Goal: Task Accomplishment & Management: Use online tool/utility

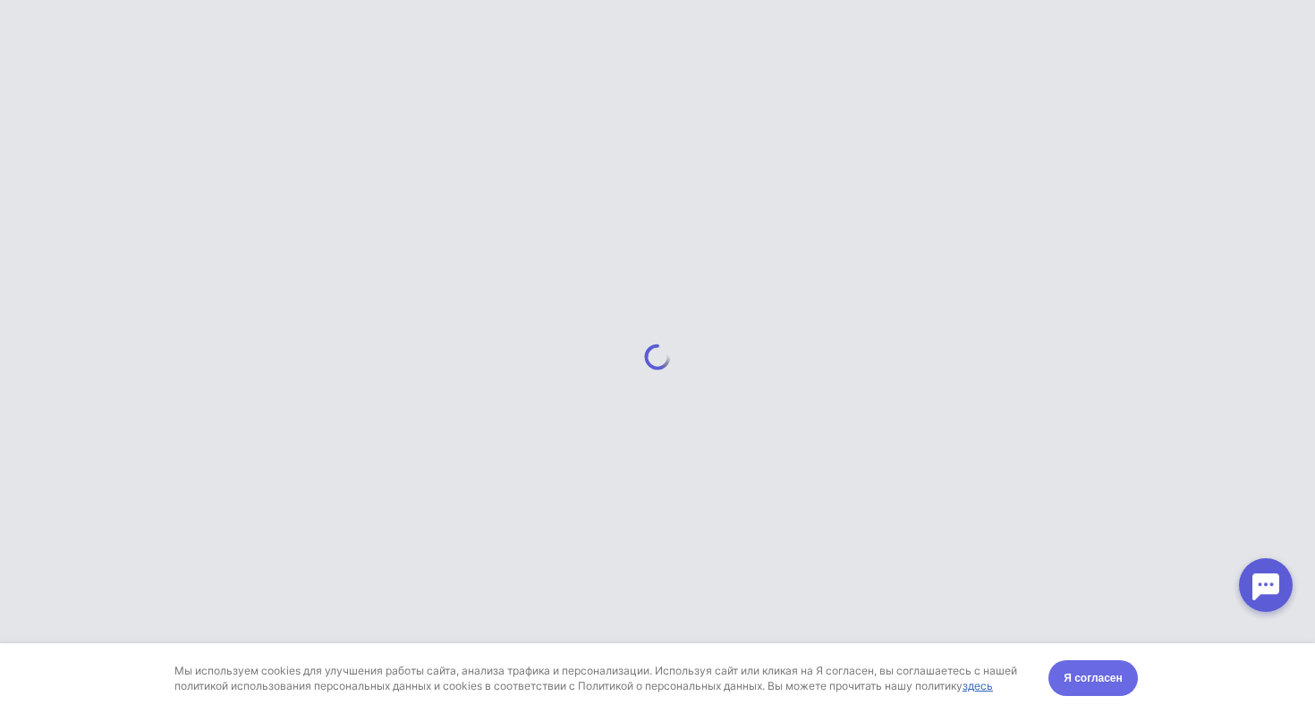
click at [1069, 673] on span "Я согласен" at bounding box center [1092, 678] width 59 height 18
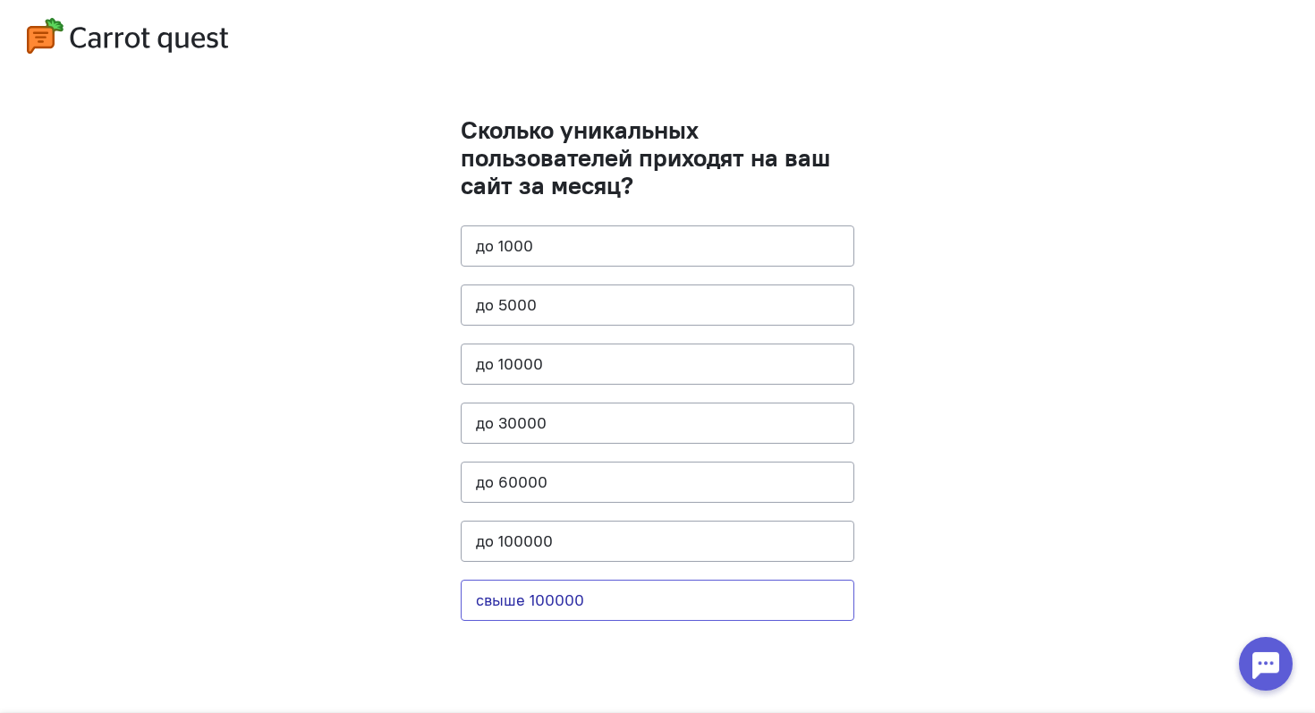
click at [549, 584] on button "свыше 100000" at bounding box center [658, 600] width 394 height 41
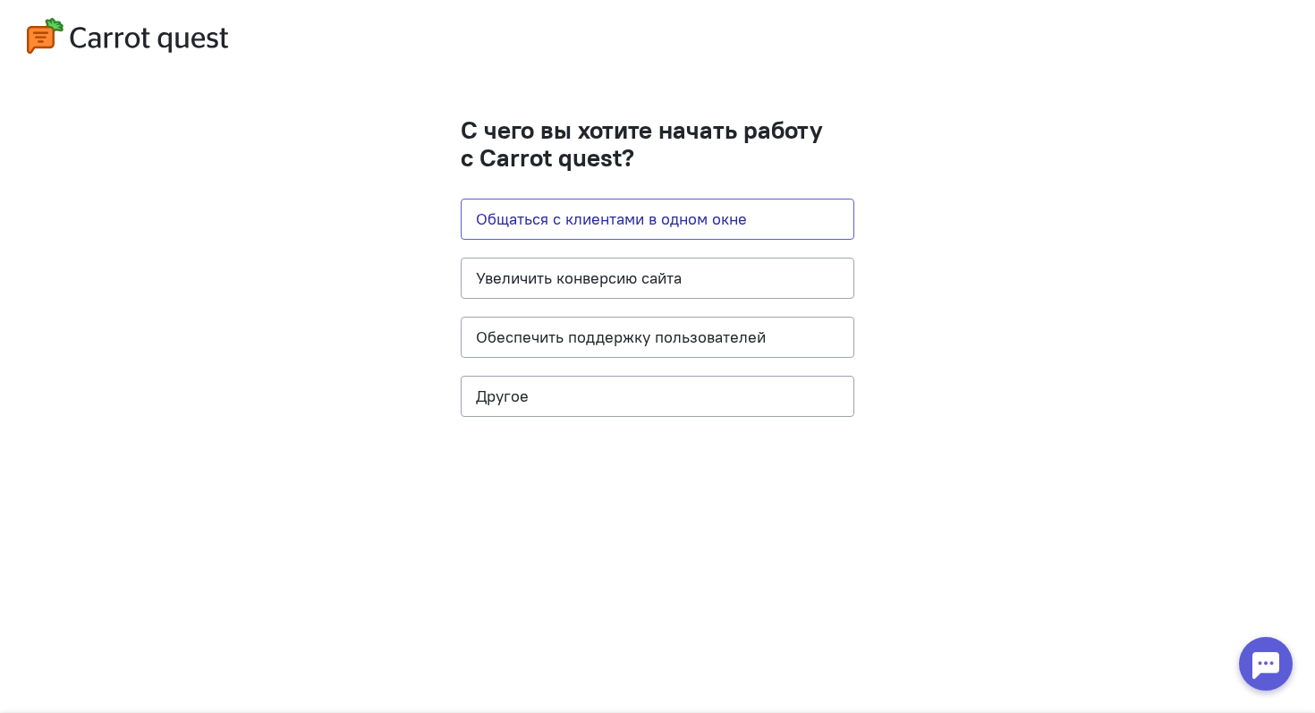
click at [669, 228] on button "Общаться с клиентами в одном окне" at bounding box center [658, 219] width 394 height 41
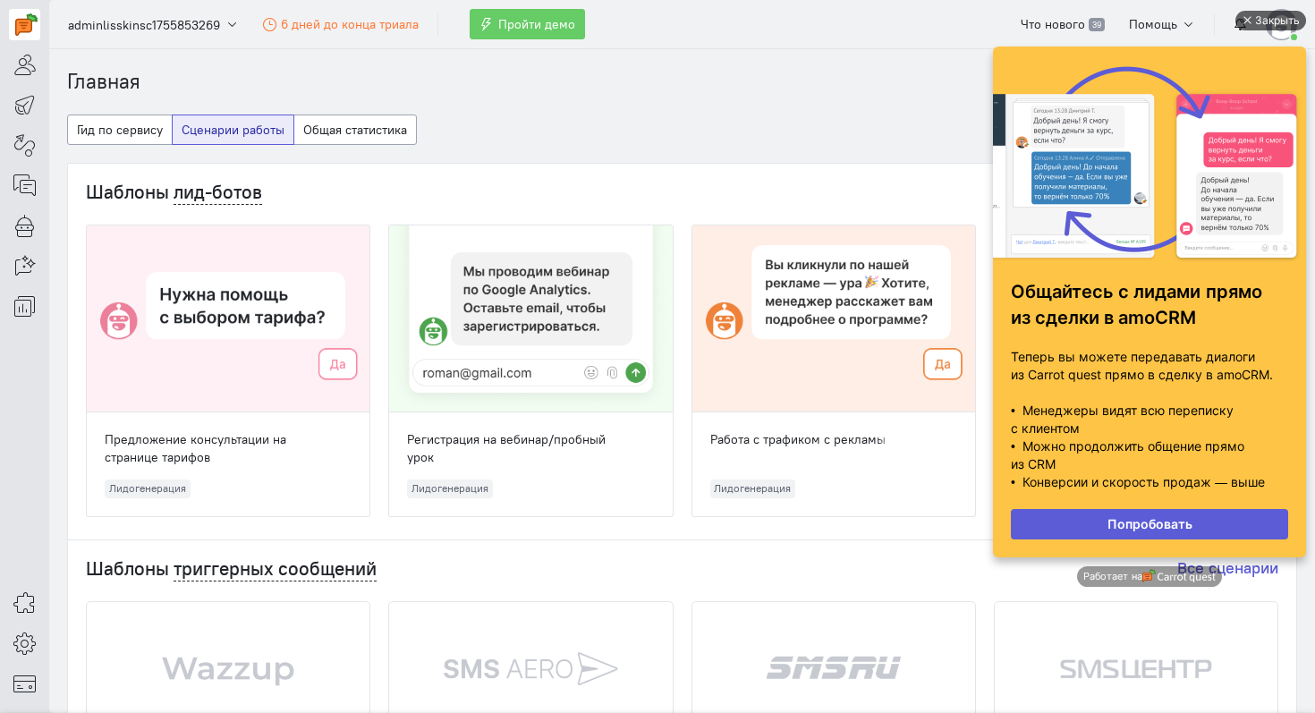
click at [1272, 19] on div "Закрыть" at bounding box center [1277, 21] width 45 height 20
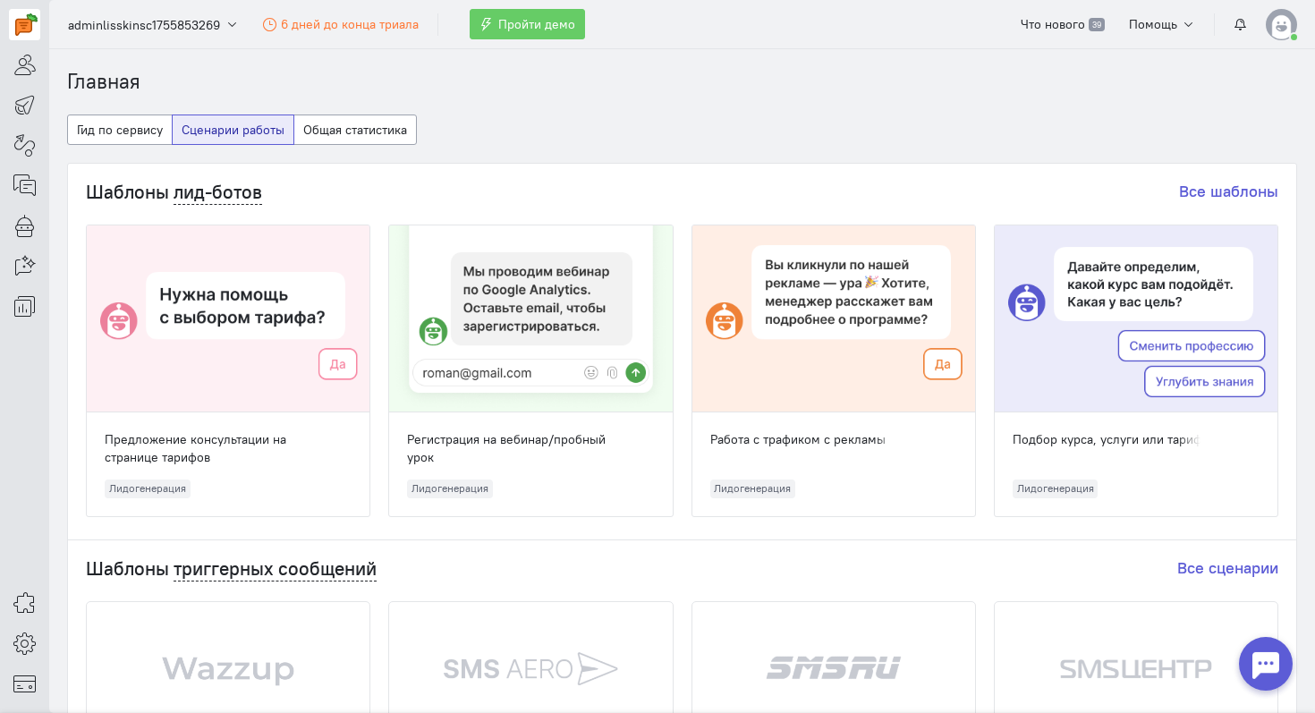
click at [1065, 39] on cq-header "adminlisskinsc1755853269 6 дней до конца триала Пройти демо Что нового 39 Помощь" at bounding box center [682, 24] width 1266 height 49
click at [1068, 29] on span "Что нового" at bounding box center [1052, 24] width 64 height 16
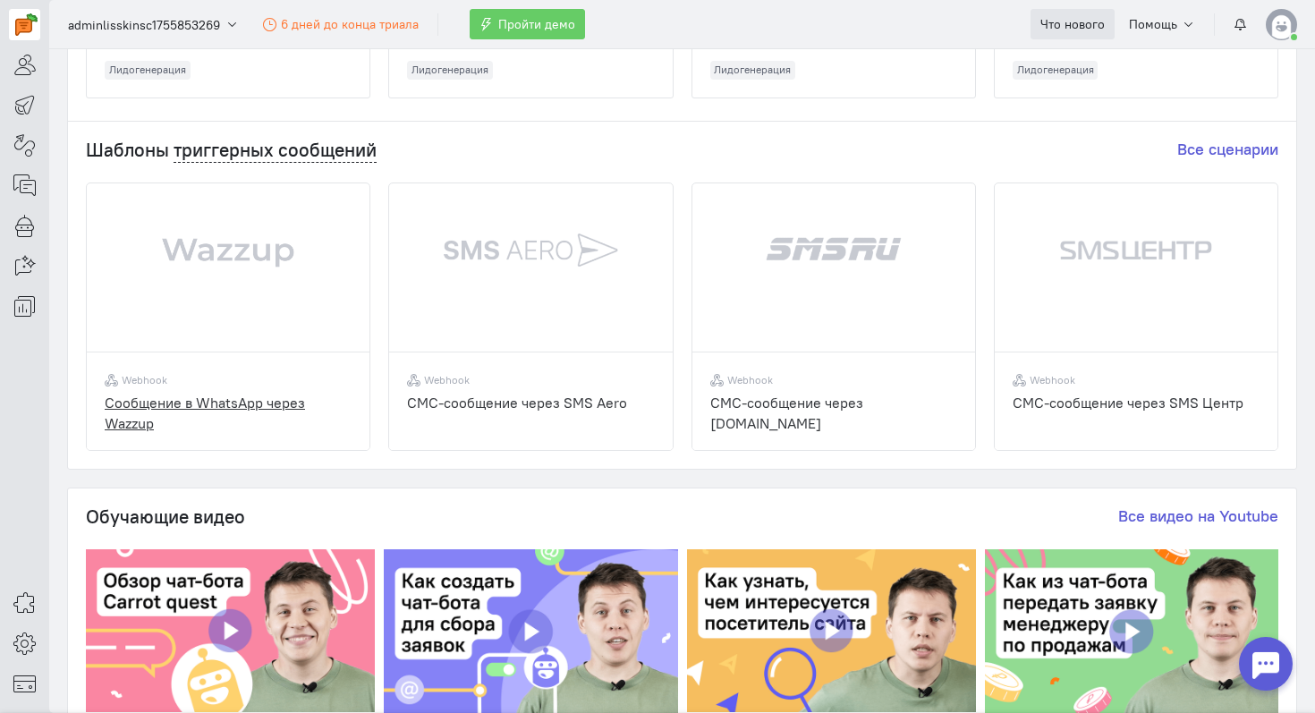
scroll to position [678, 0]
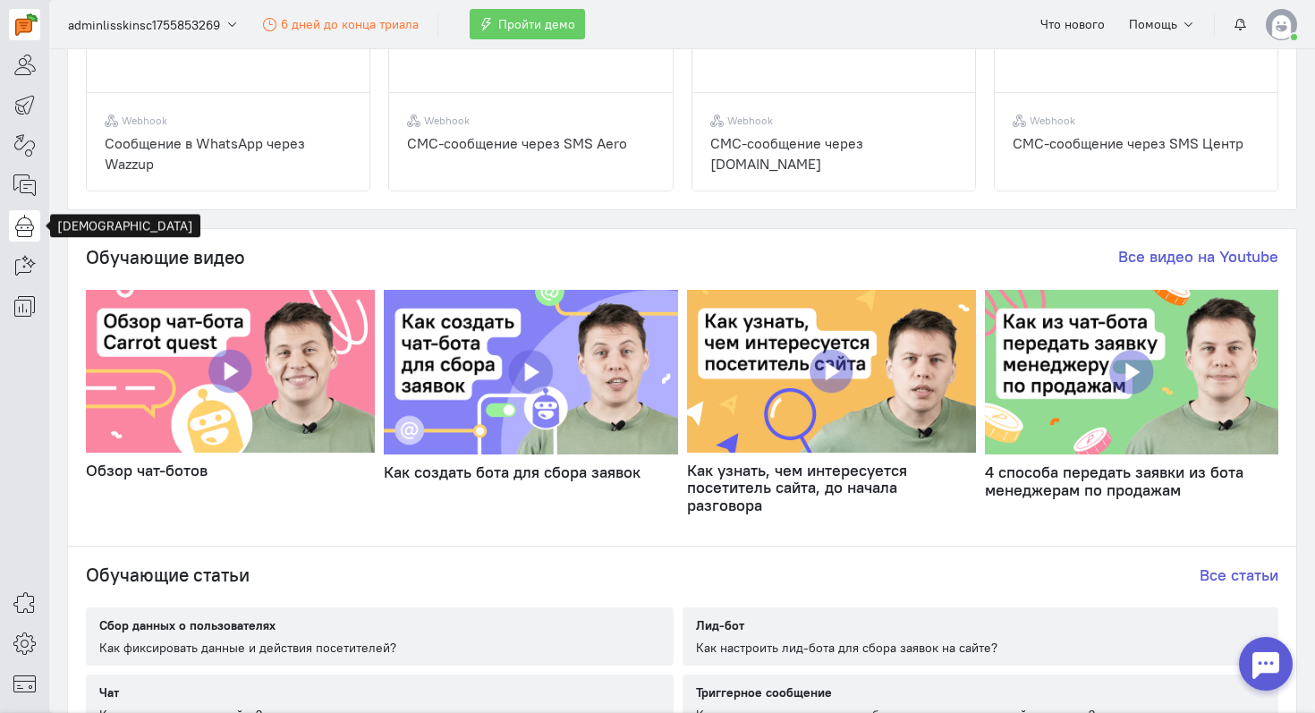
click at [22, 237] on link at bounding box center [24, 225] width 31 height 31
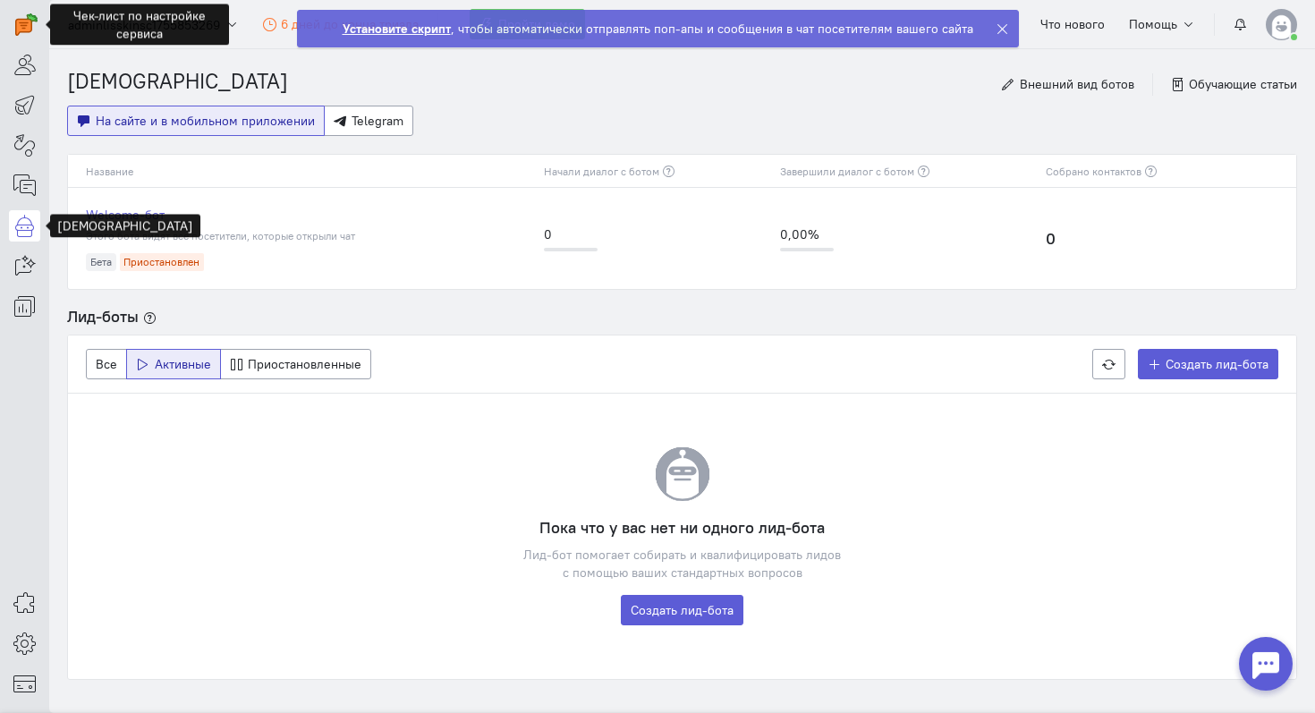
click at [904, 584] on div "Пока что у вас нет ни одного лид-бота Лид-бот помогает собирать и квалифицирова…" at bounding box center [682, 536] width 1228 height 285
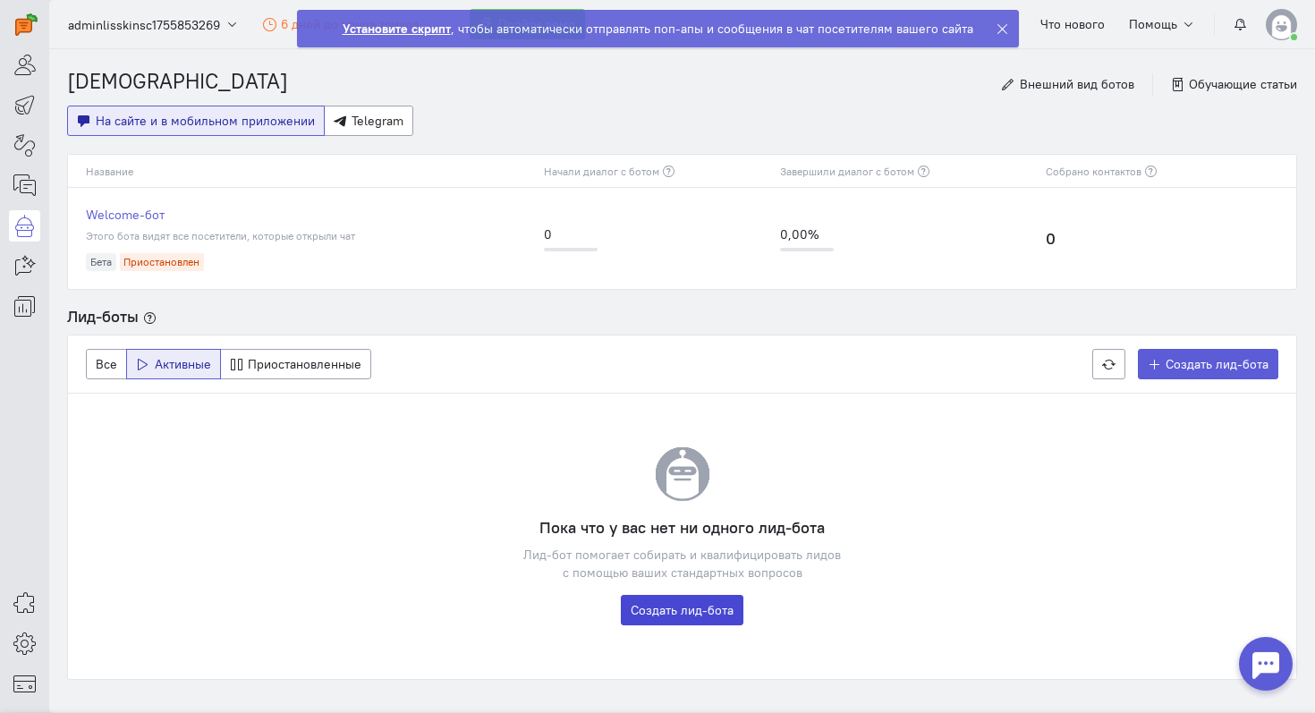
click at [697, 606] on link "Создать лид-бота" at bounding box center [682, 610] width 123 height 30
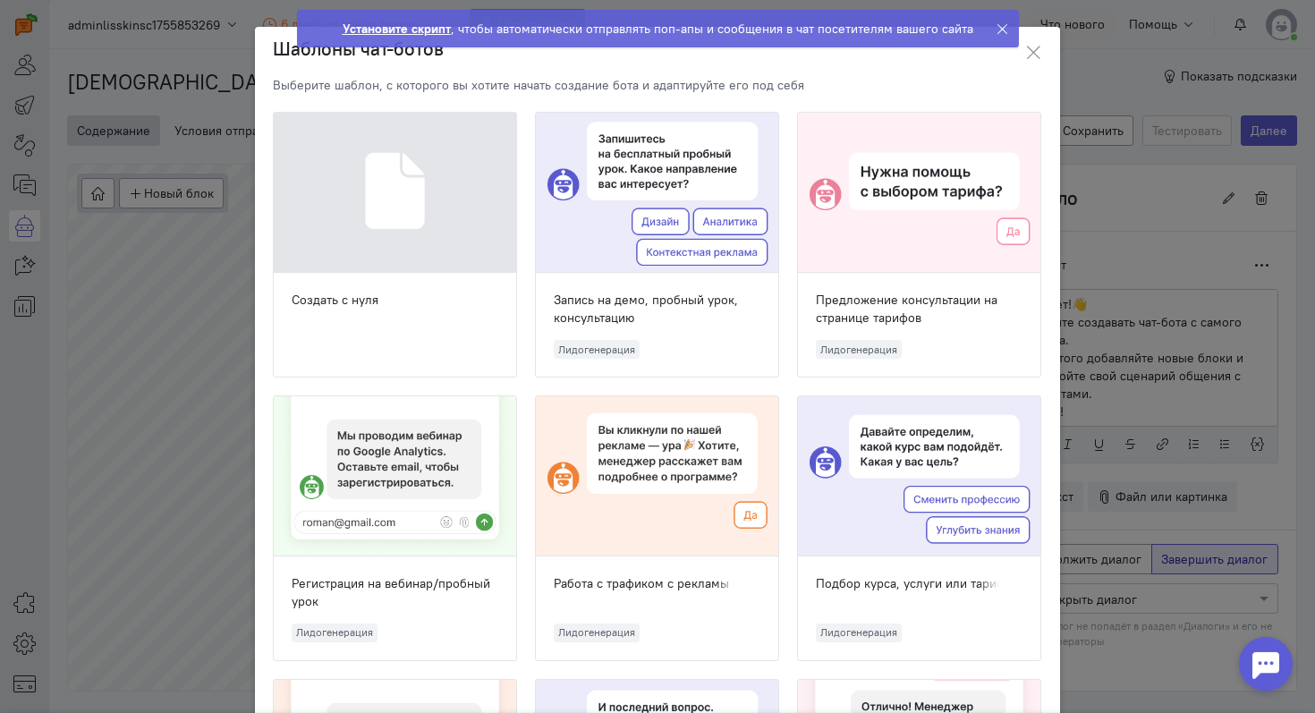
scroll to position [66, 0]
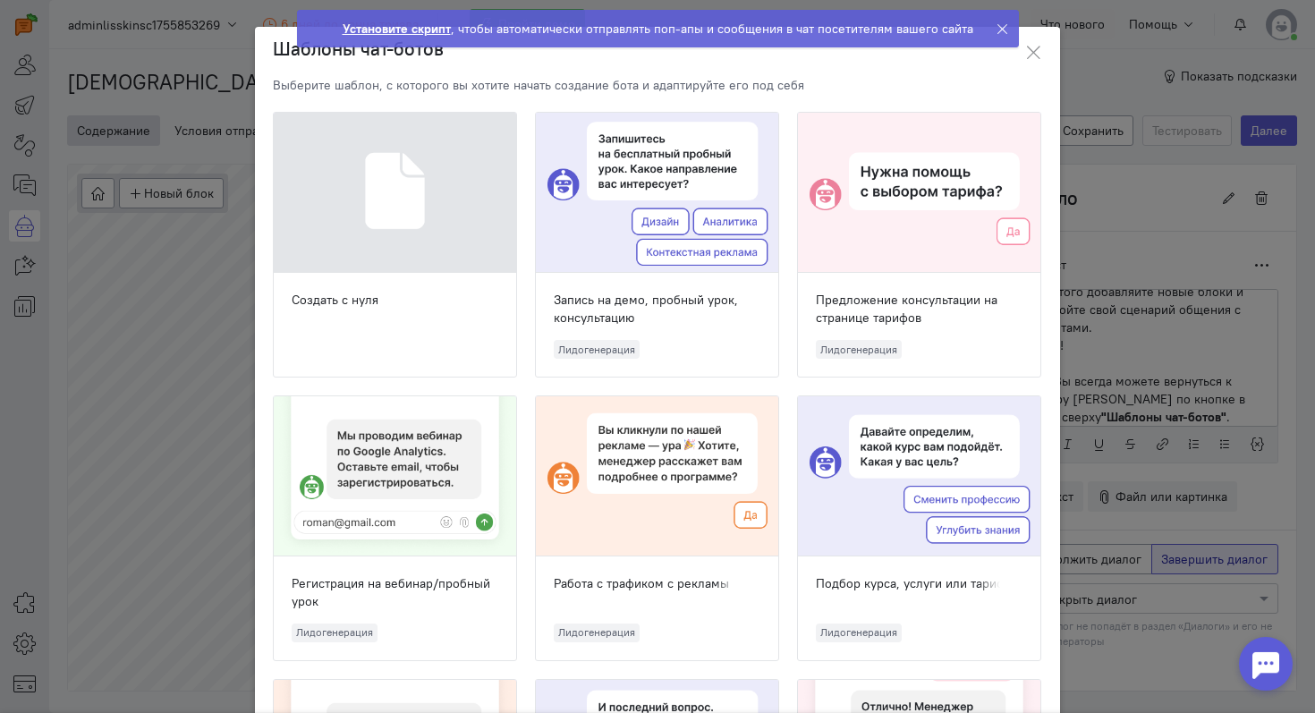
click at [426, 251] on div at bounding box center [395, 193] width 242 height 160
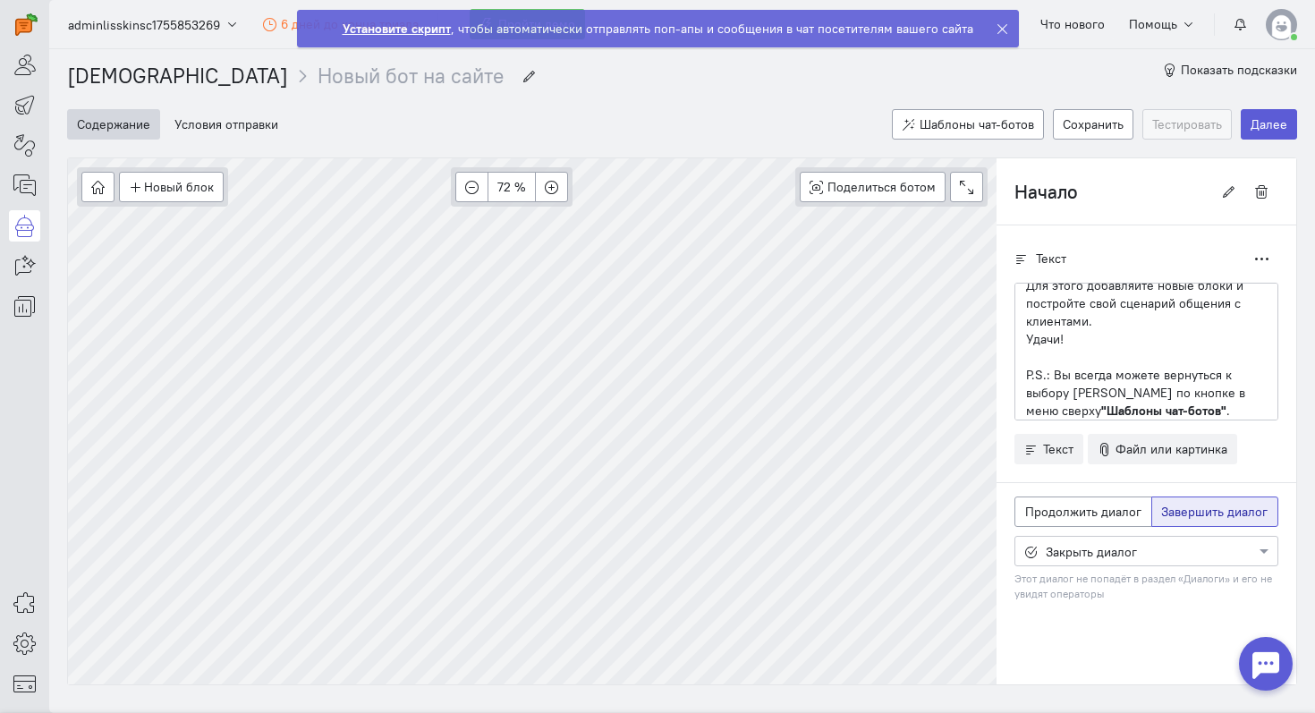
scroll to position [0, 0]
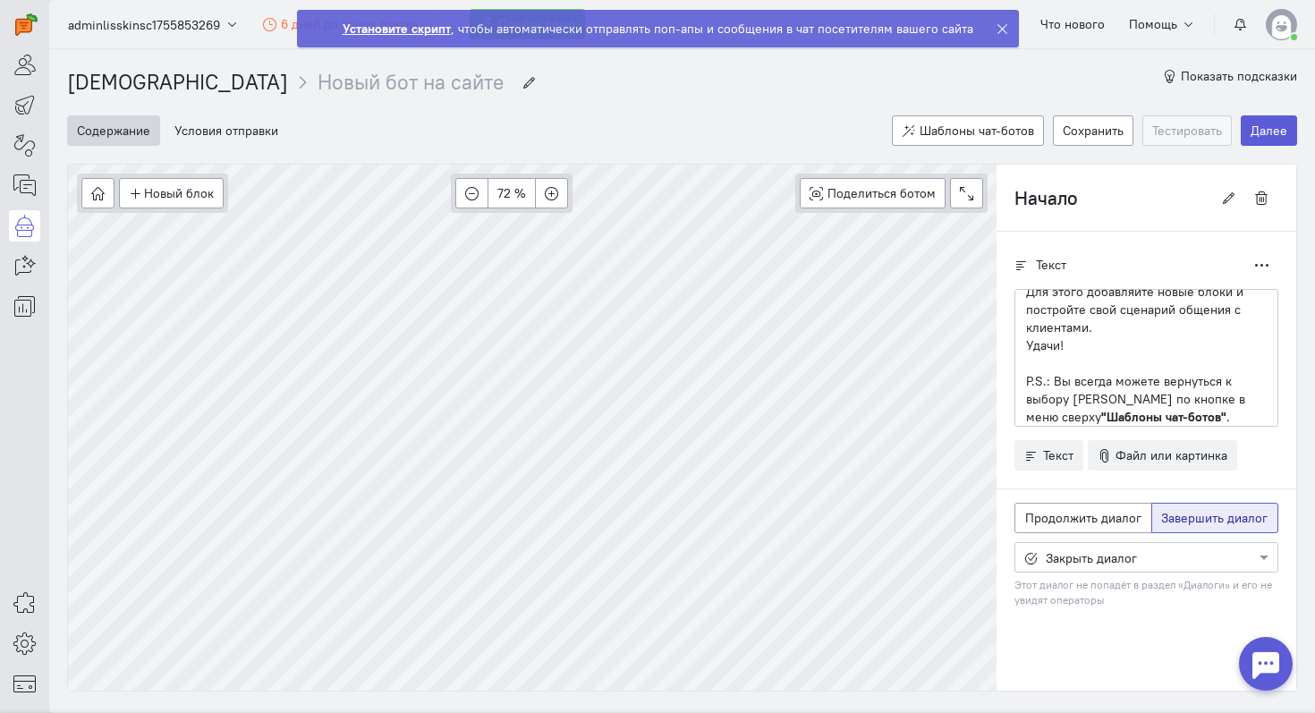
click at [981, 29] on ngb-alert "Установите скрипт , чтобы автоматически отправлять поп-апы и сообщения в чат по…" at bounding box center [658, 29] width 722 height 38
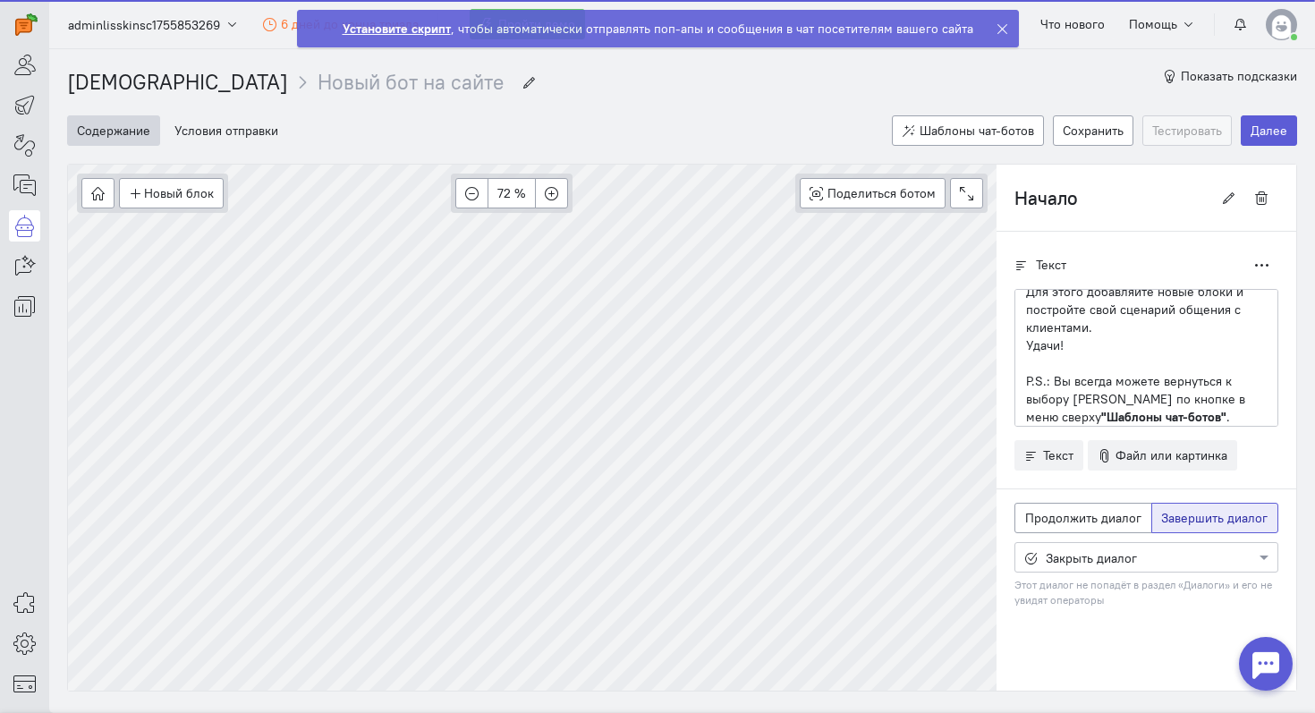
click at [987, 29] on ngb-alert "Установите скрипт , чтобы автоматически отправлять поп-апы и сообщения в чат по…" at bounding box center [658, 29] width 722 height 38
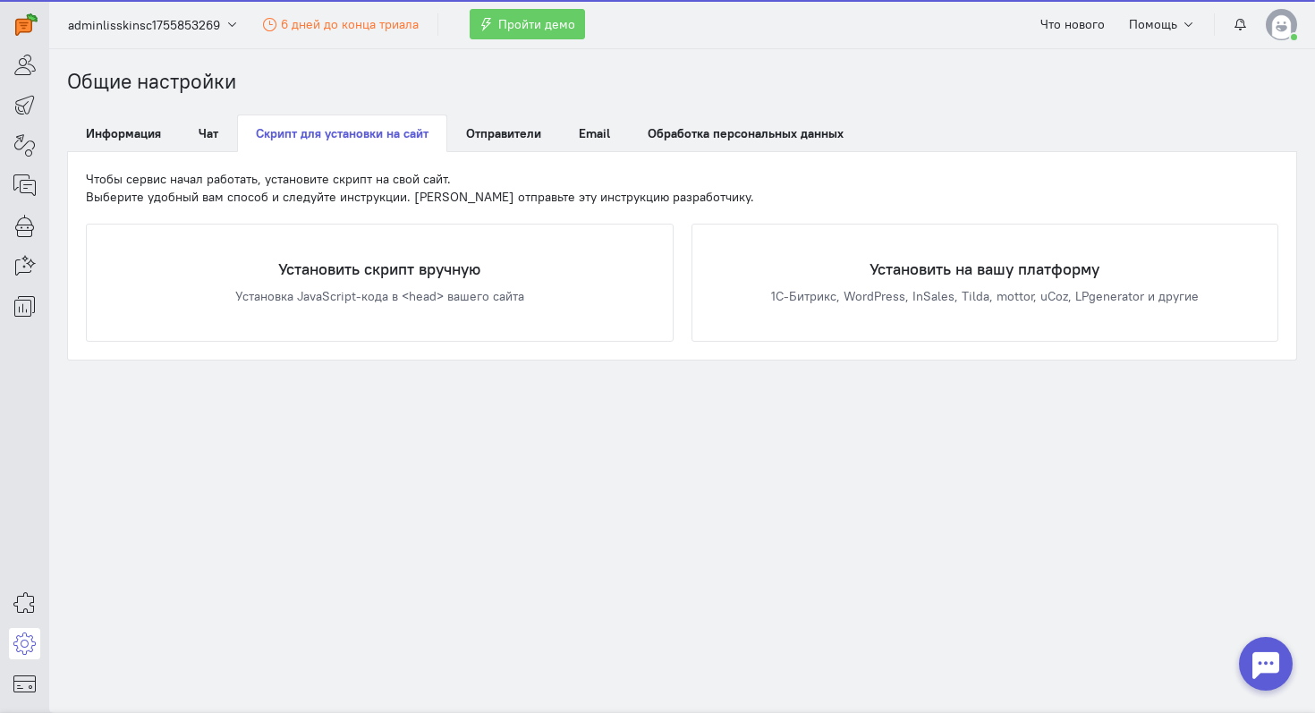
click at [992, 29] on cq-header "adminlisskinsc1755853269 6 дней до конца триала Пройти демо Что нового Помощь" at bounding box center [682, 24] width 1266 height 49
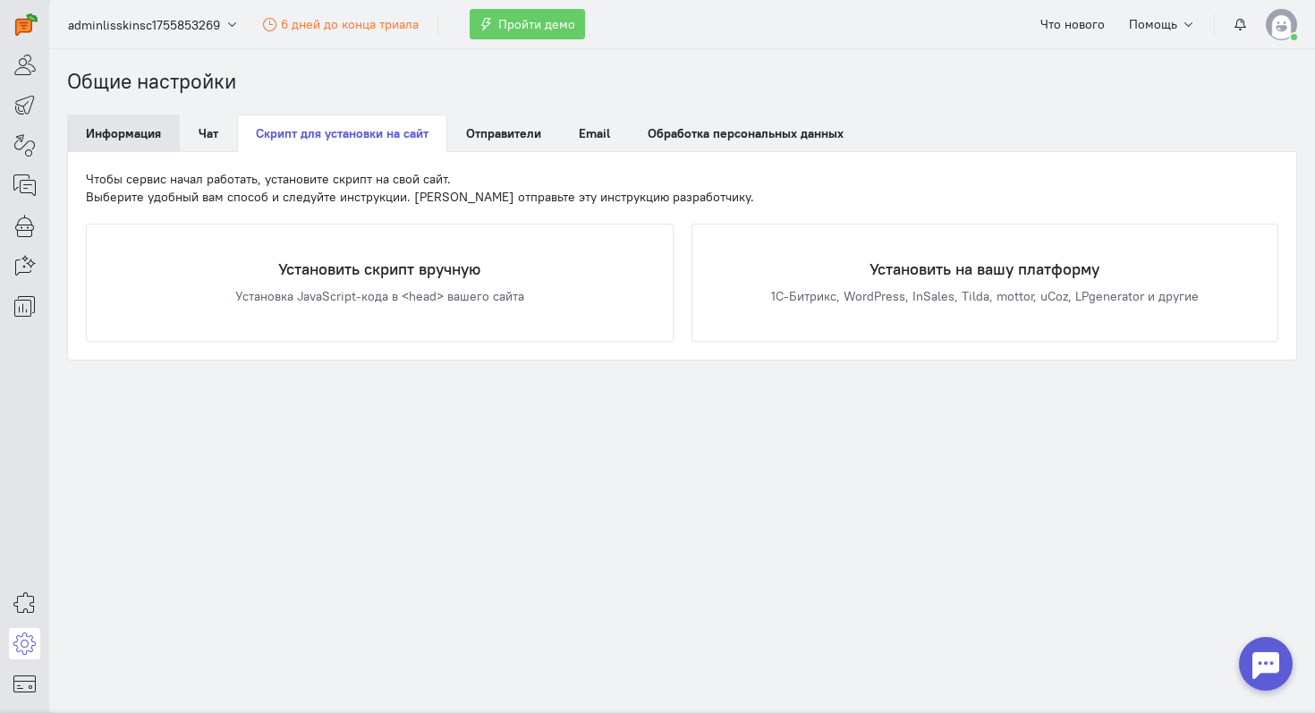
click at [146, 143] on link "Информация" at bounding box center [123, 133] width 113 height 38
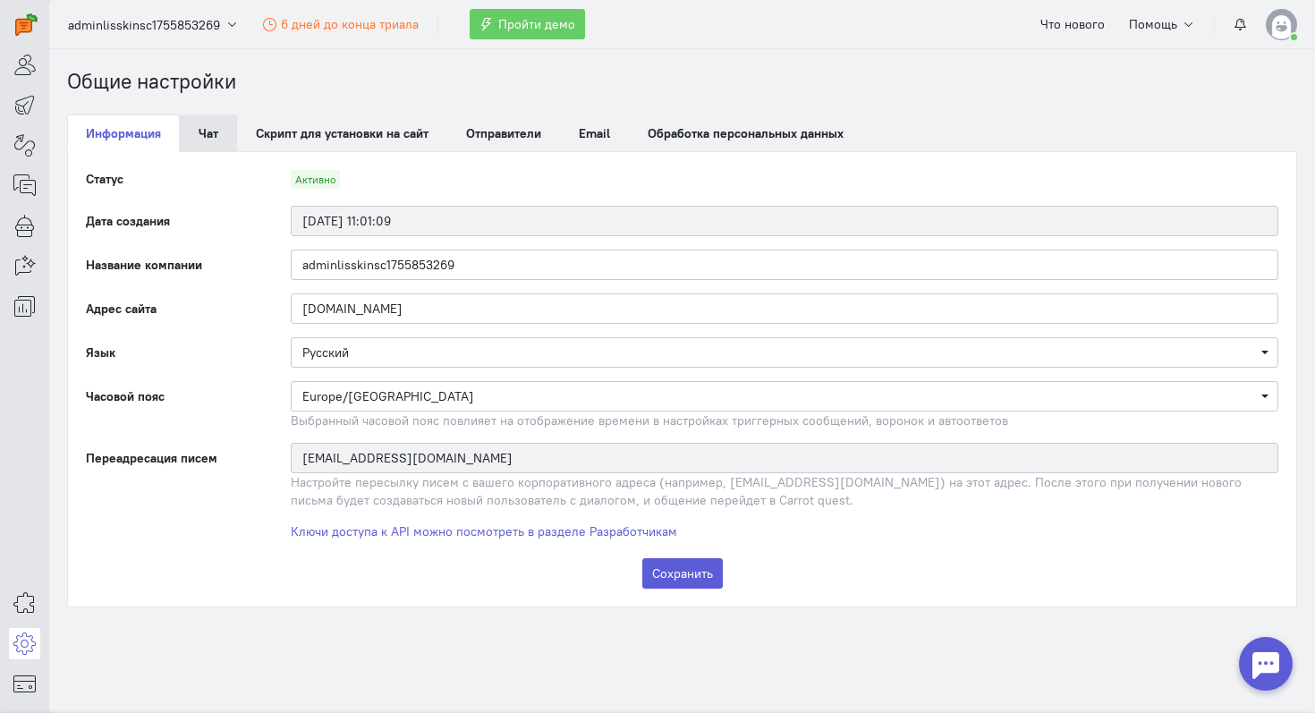
click at [192, 136] on link "Чат" at bounding box center [208, 133] width 57 height 38
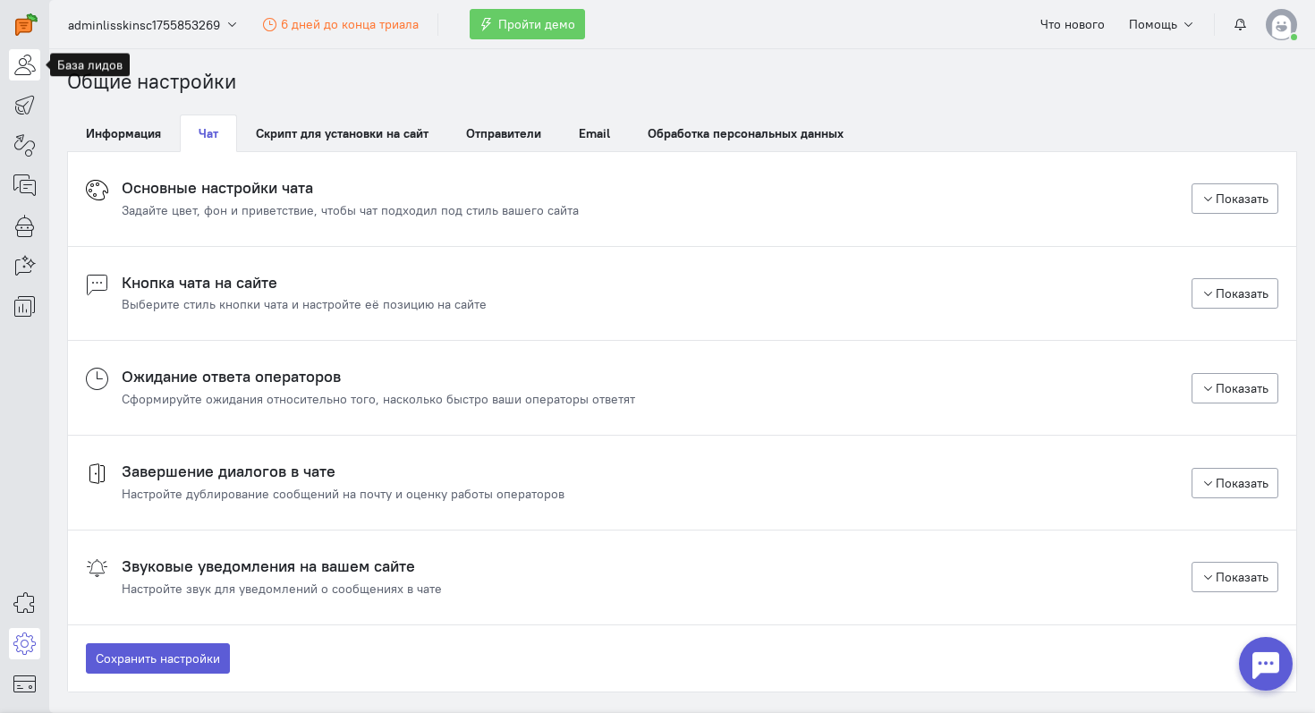
click at [21, 55] on icon at bounding box center [24, 64] width 22 height 21
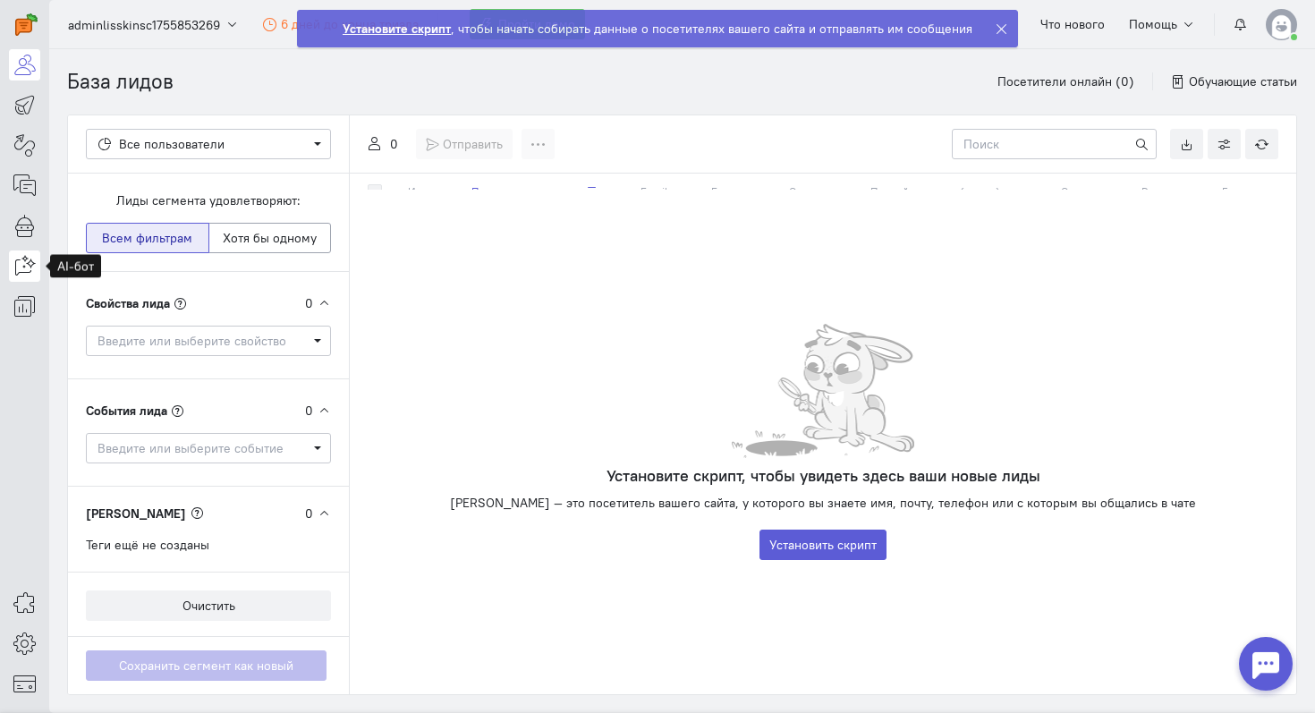
click at [26, 256] on icon at bounding box center [24, 265] width 22 height 21
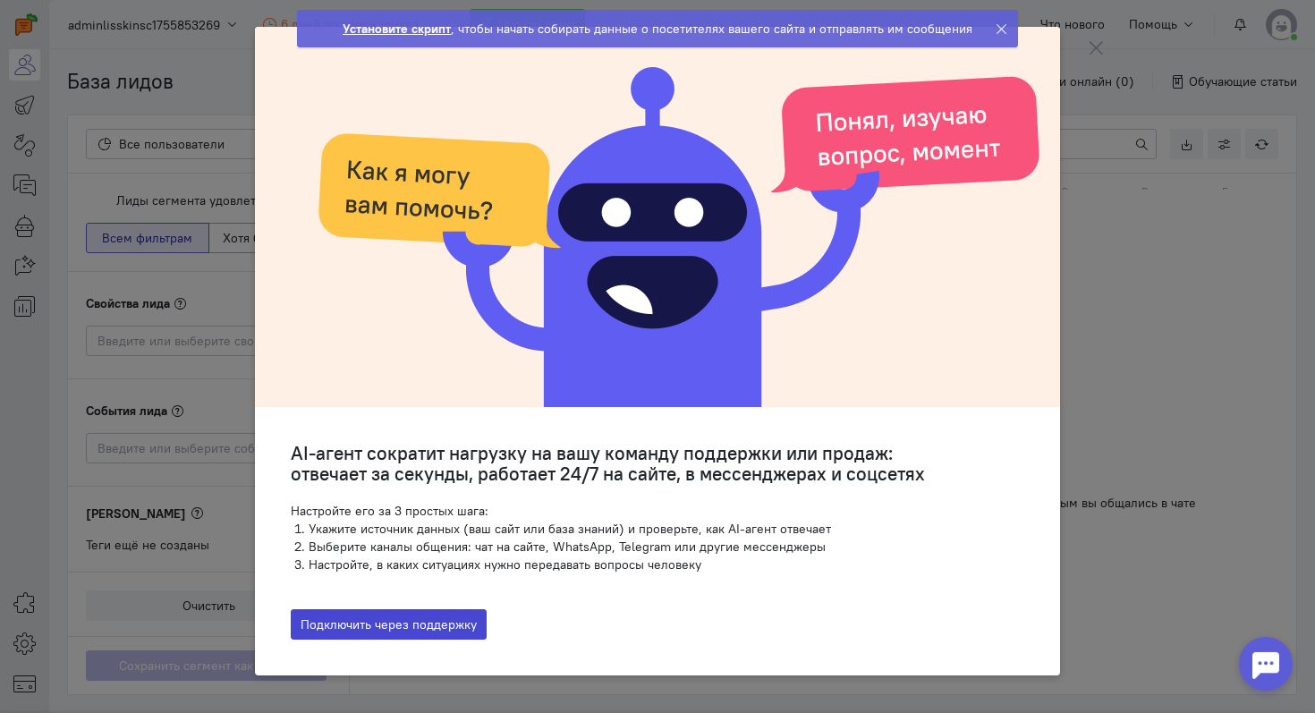
click at [403, 620] on button "Подключить через поддержку" at bounding box center [389, 624] width 196 height 30
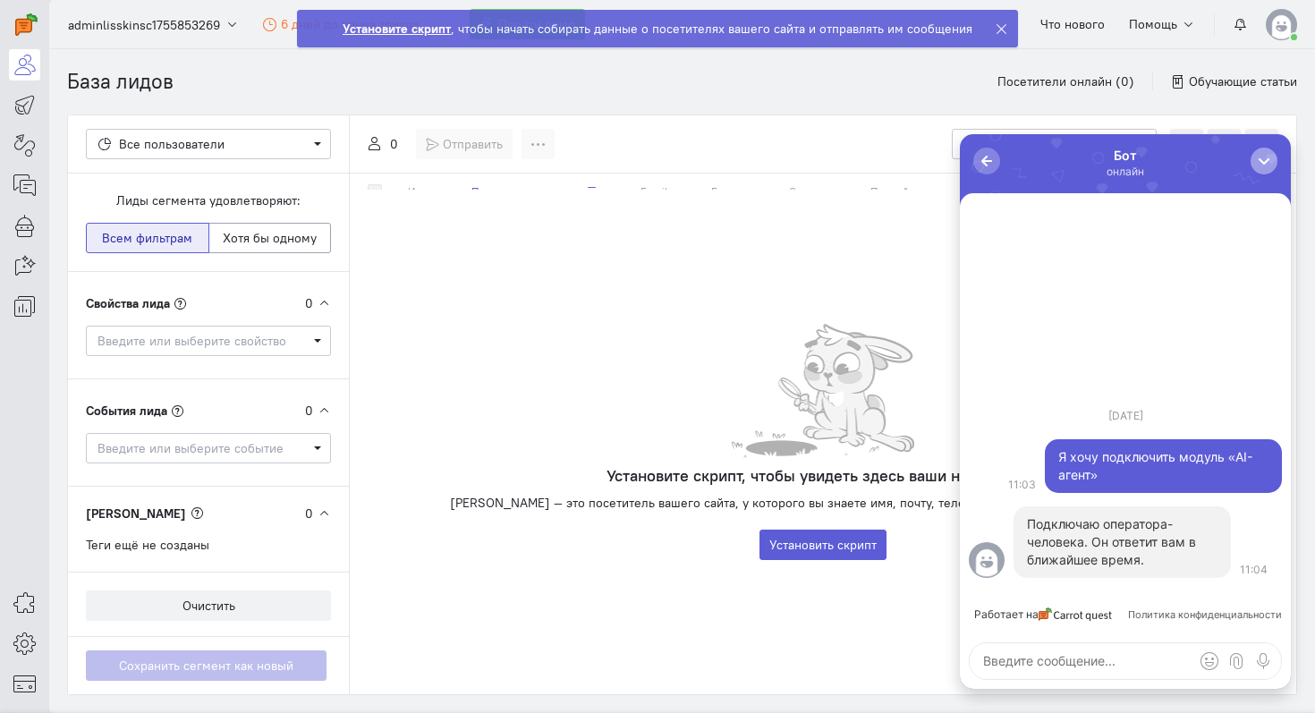
click at [1267, 159] on div "button" at bounding box center [1264, 161] width 18 height 18
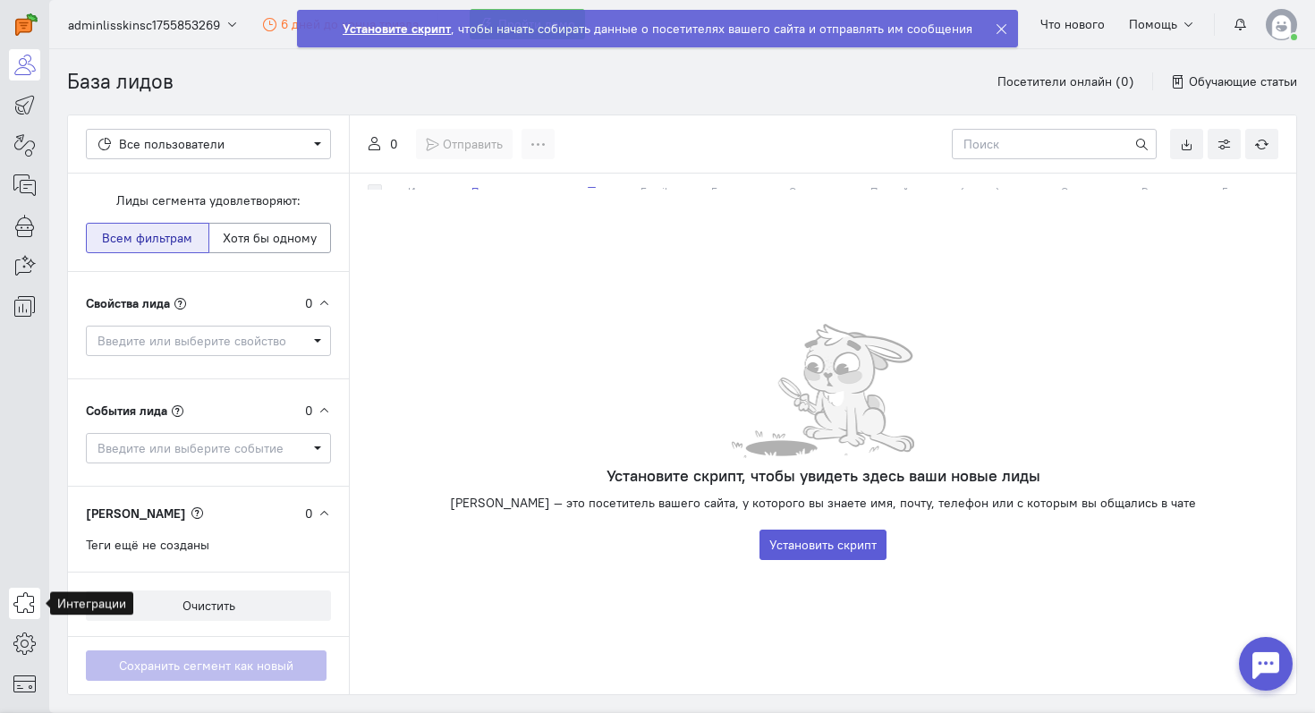
click at [26, 604] on icon at bounding box center [24, 602] width 22 height 21
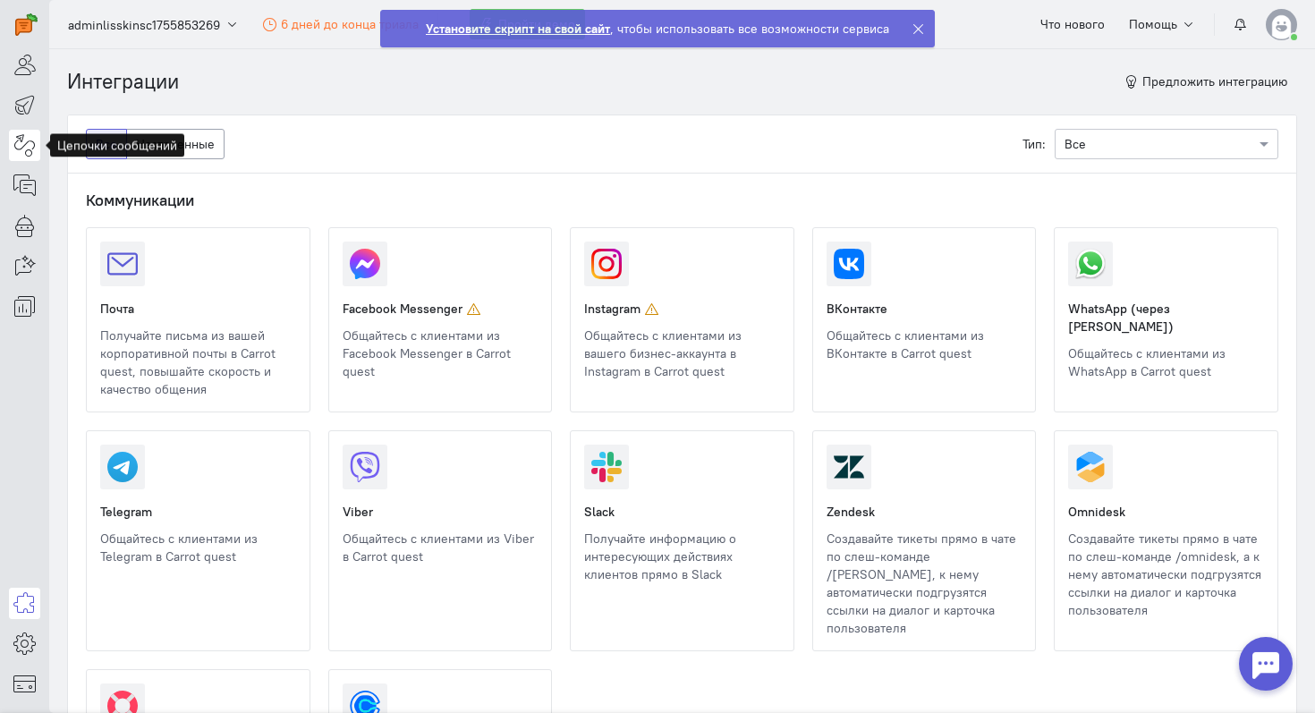
click at [26, 134] on icon at bounding box center [24, 144] width 22 height 21
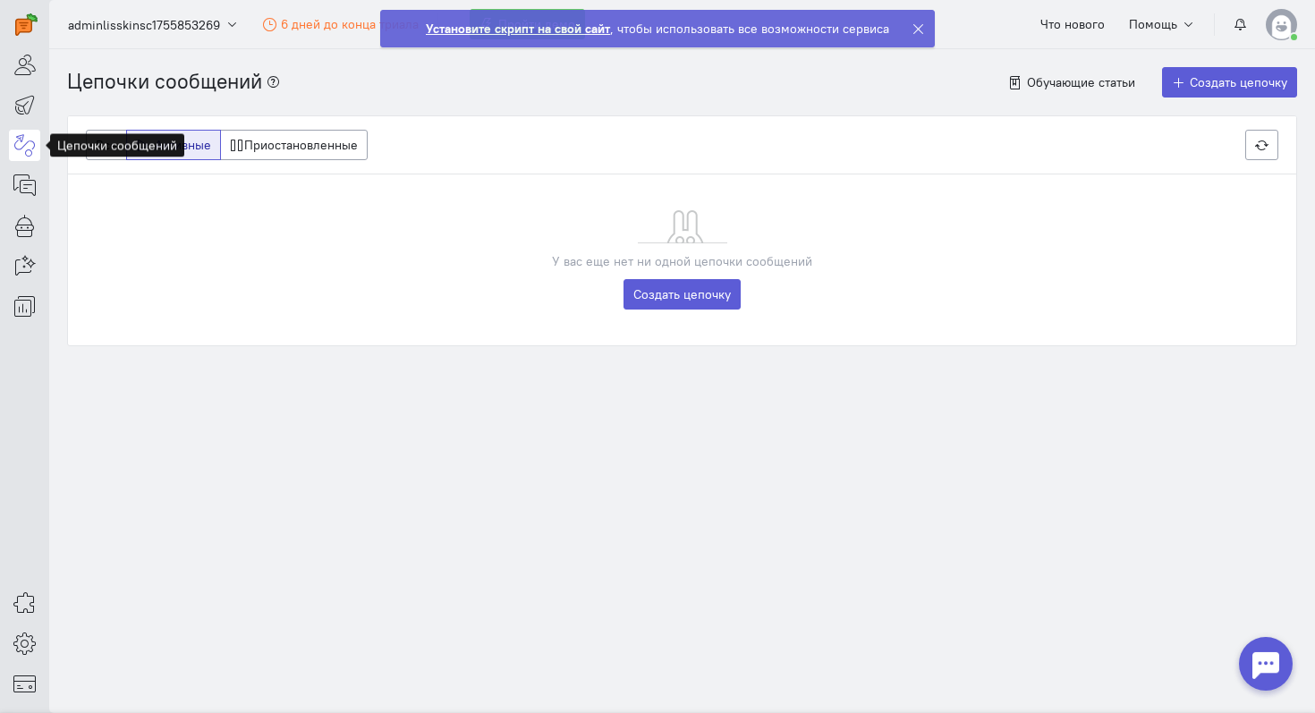
click at [911, 27] on icon at bounding box center [917, 28] width 13 height 13
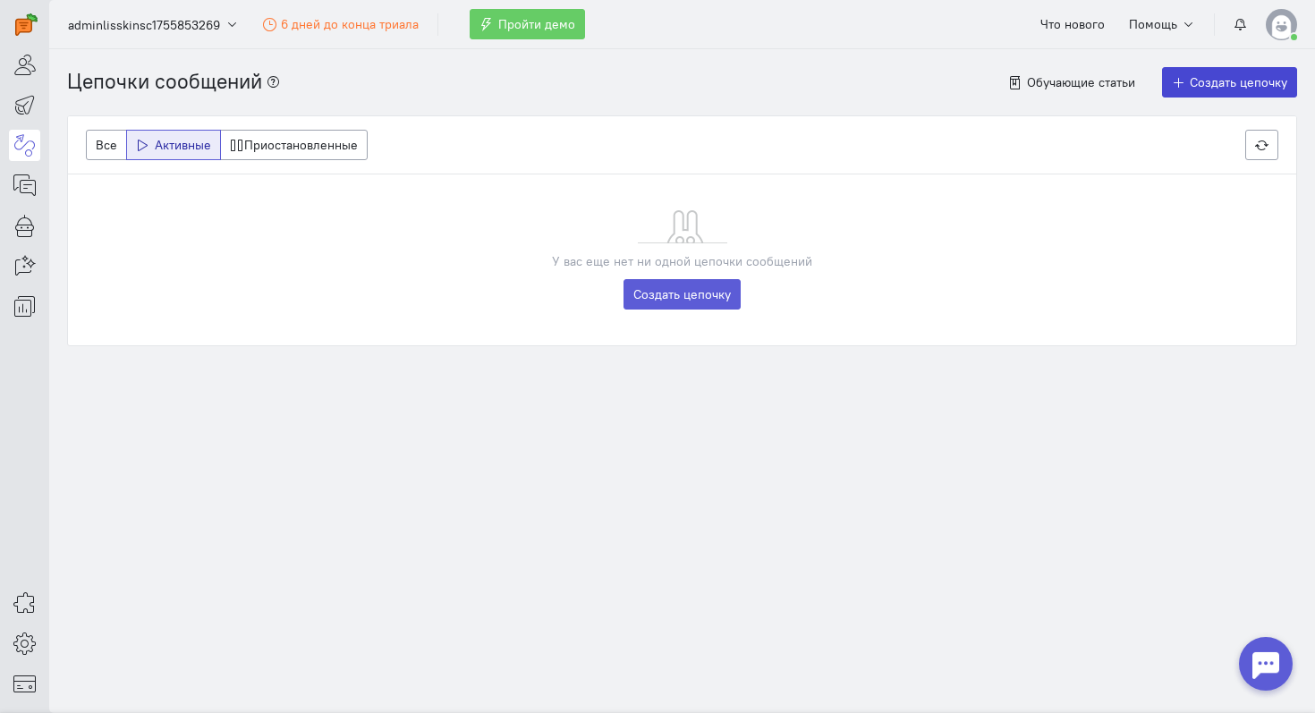
click at [1222, 79] on span "Создать цепочку" at bounding box center [1238, 82] width 97 height 16
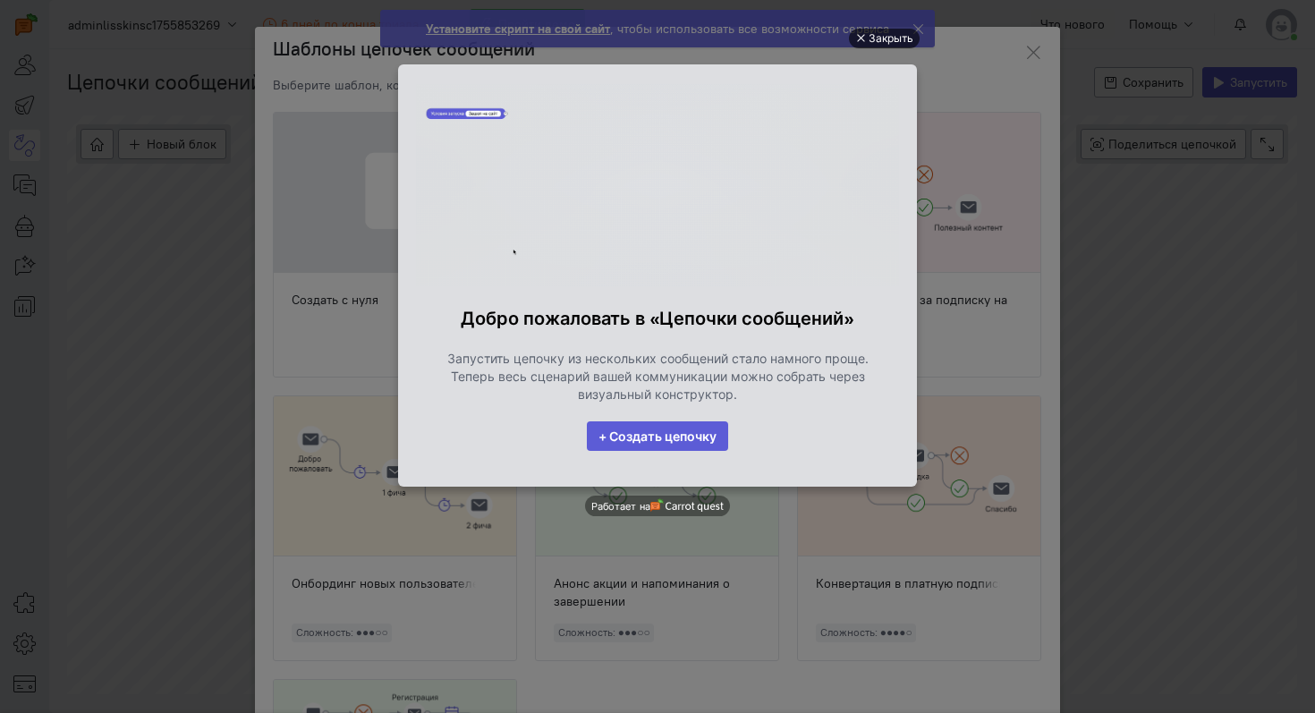
click at [892, 42] on div "Закрыть" at bounding box center [890, 39] width 45 height 20
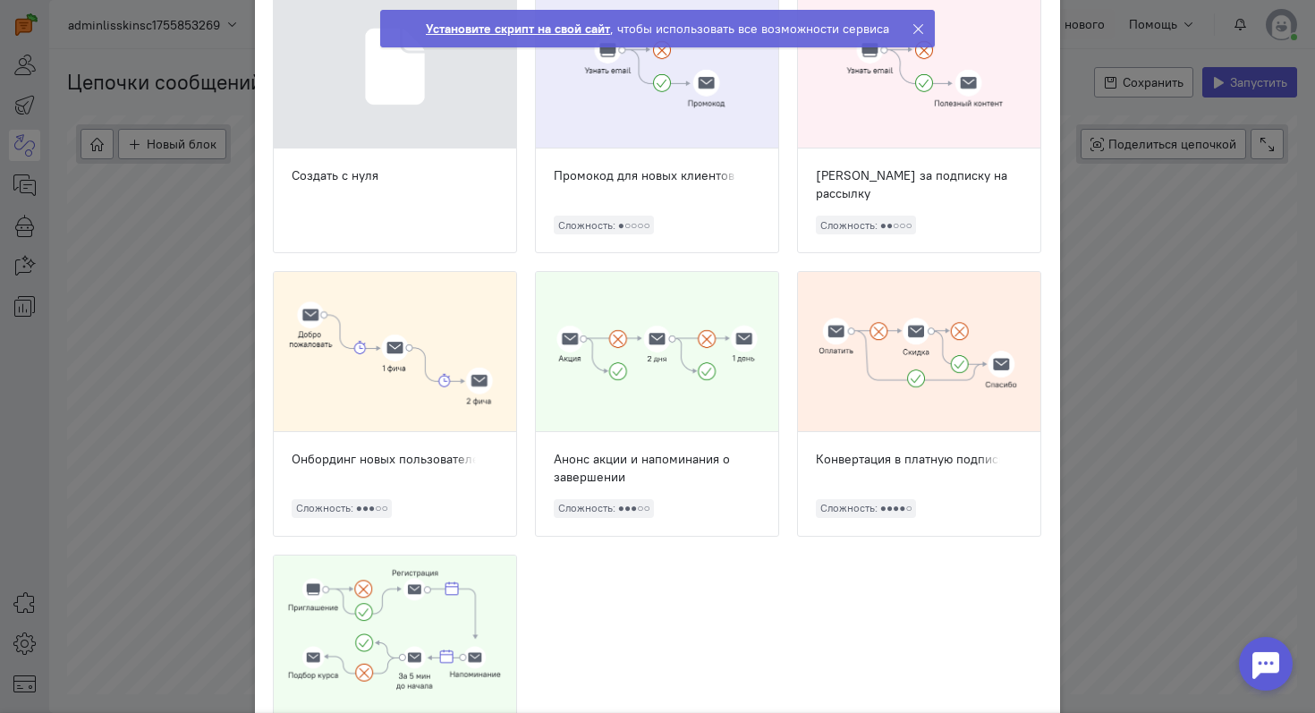
scroll to position [267, 0]
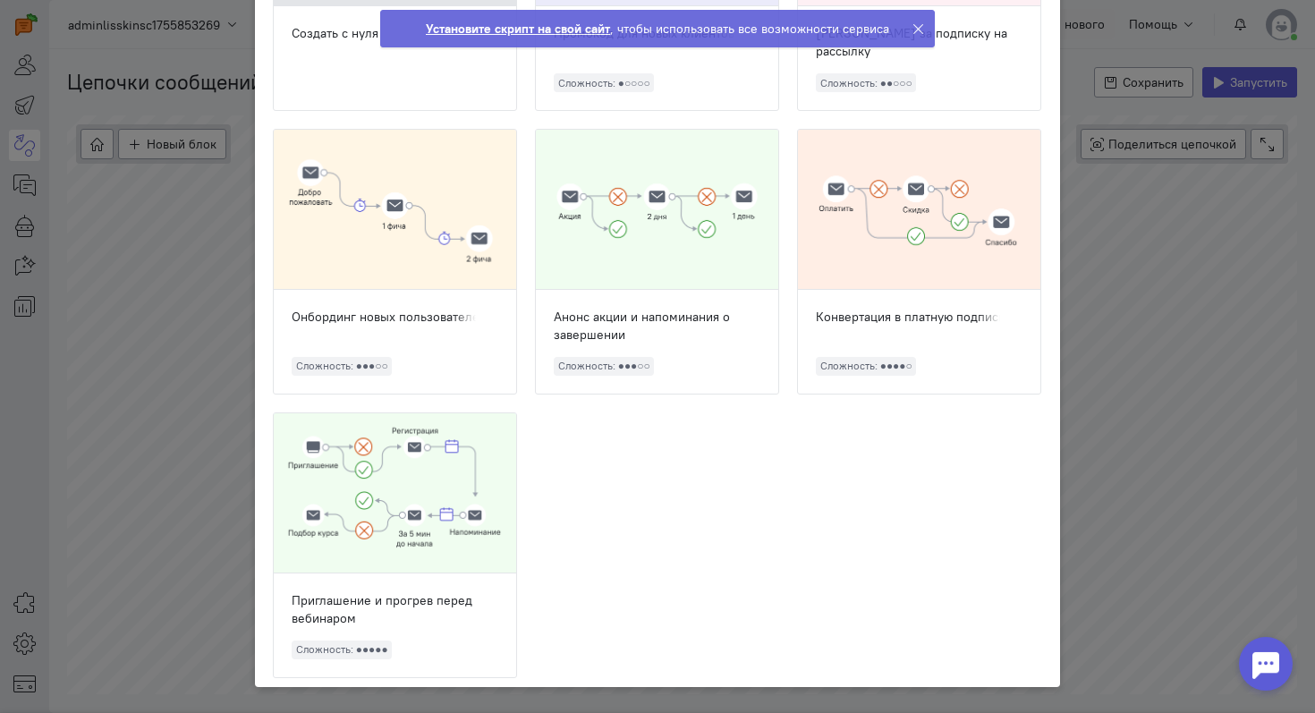
click at [467, 261] on div at bounding box center [395, 210] width 242 height 160
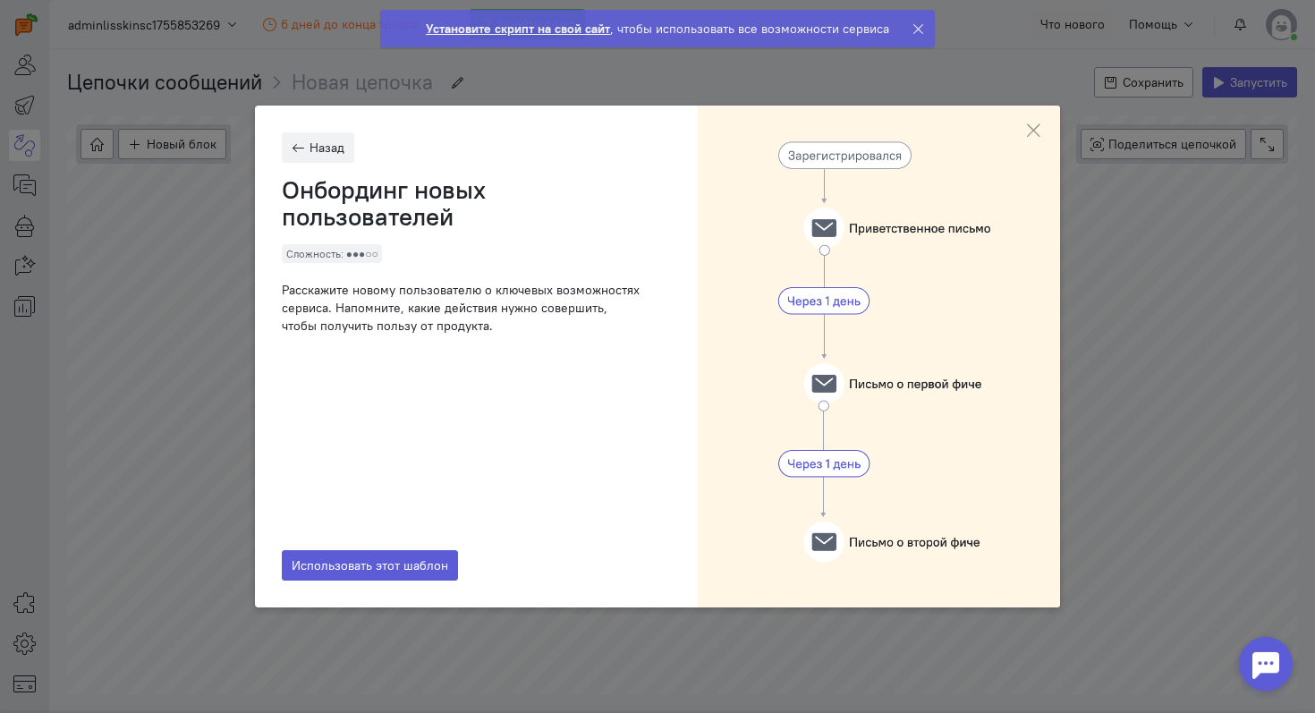
scroll to position [0, 0]
click at [407, 564] on span "Использовать этот шаблон" at bounding box center [370, 565] width 157 height 16
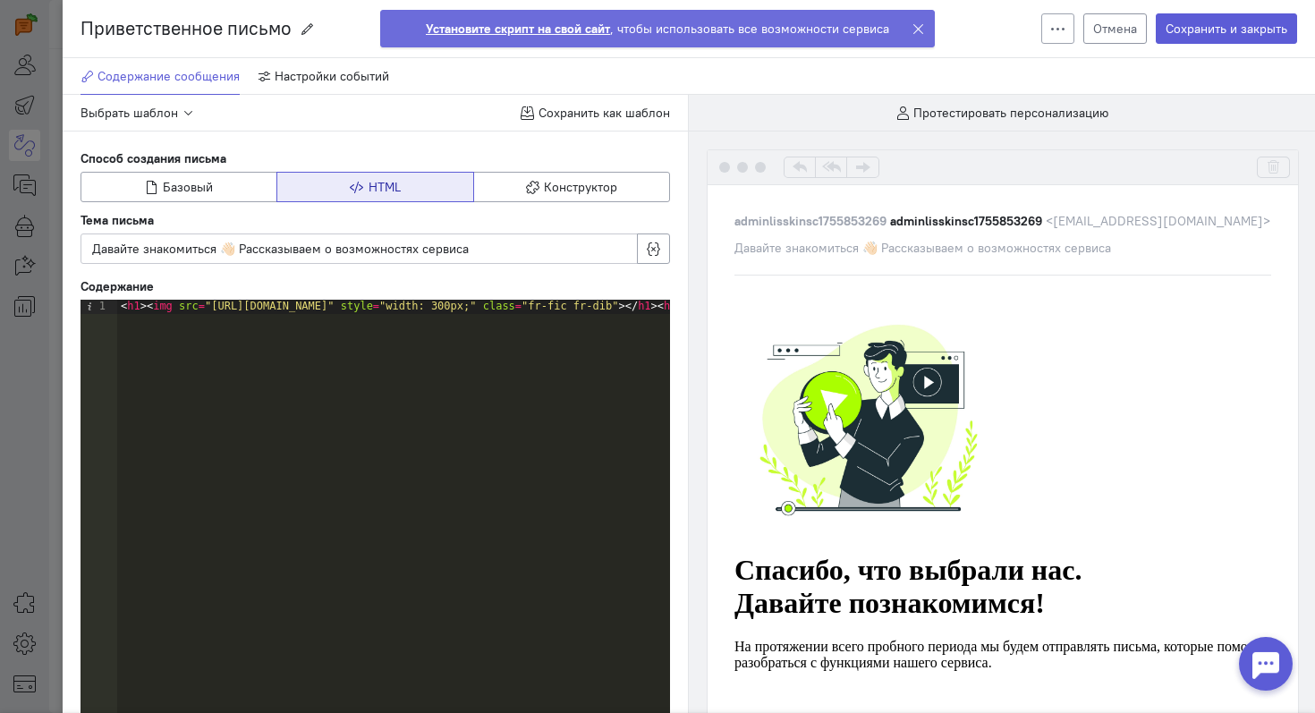
click at [1136, 28] on button "Отмена" at bounding box center [1115, 28] width 64 height 30
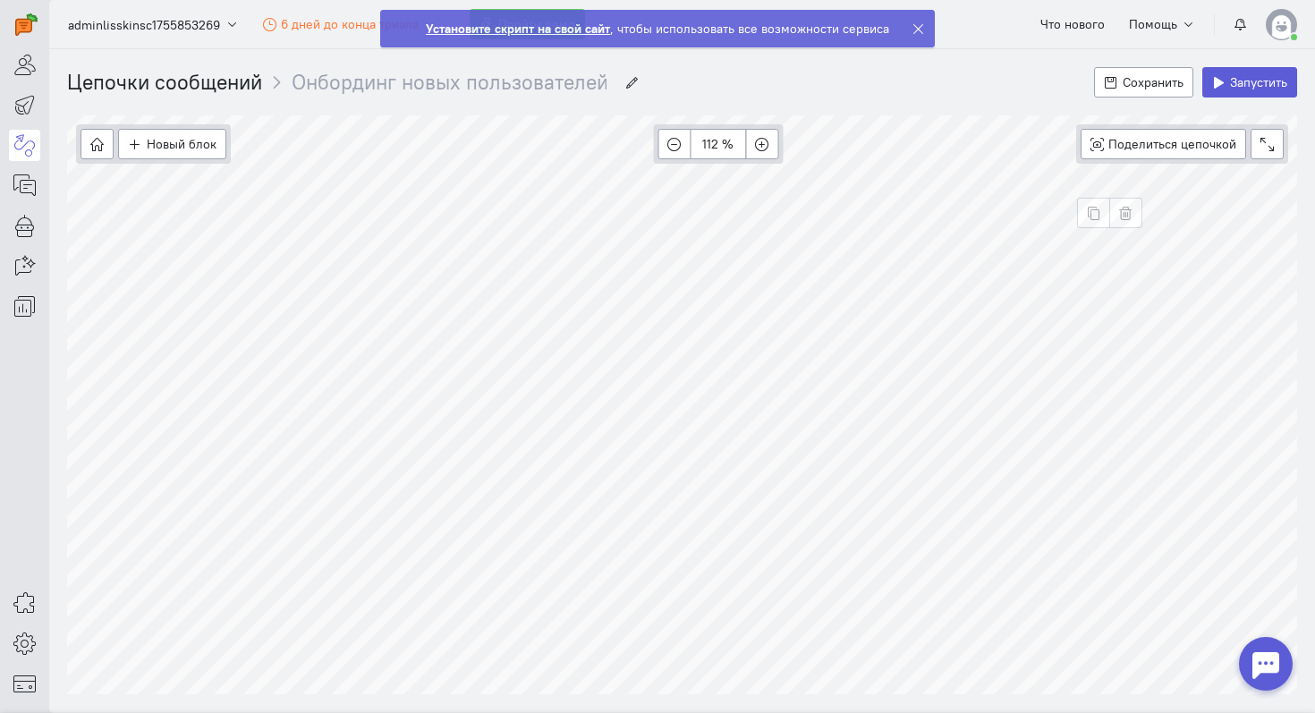
click at [1299, 666] on div at bounding box center [1266, 664] width 72 height 72
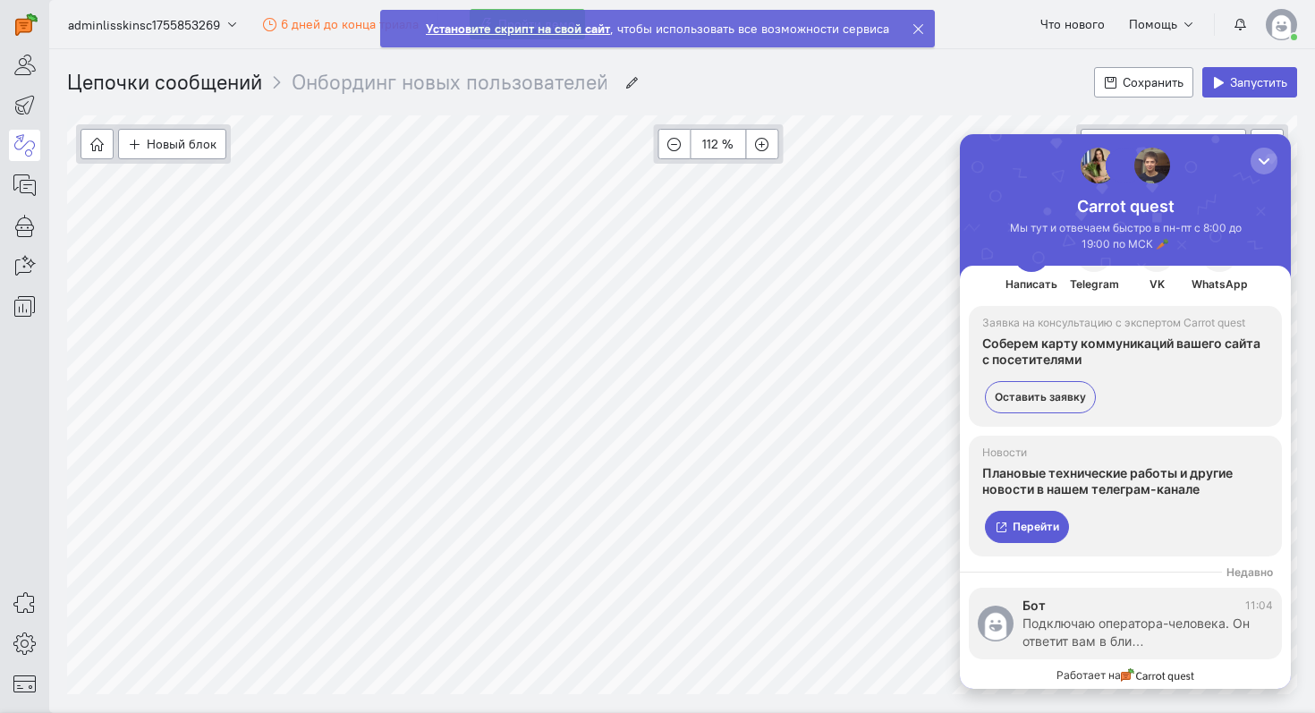
scroll to position [54, 0]
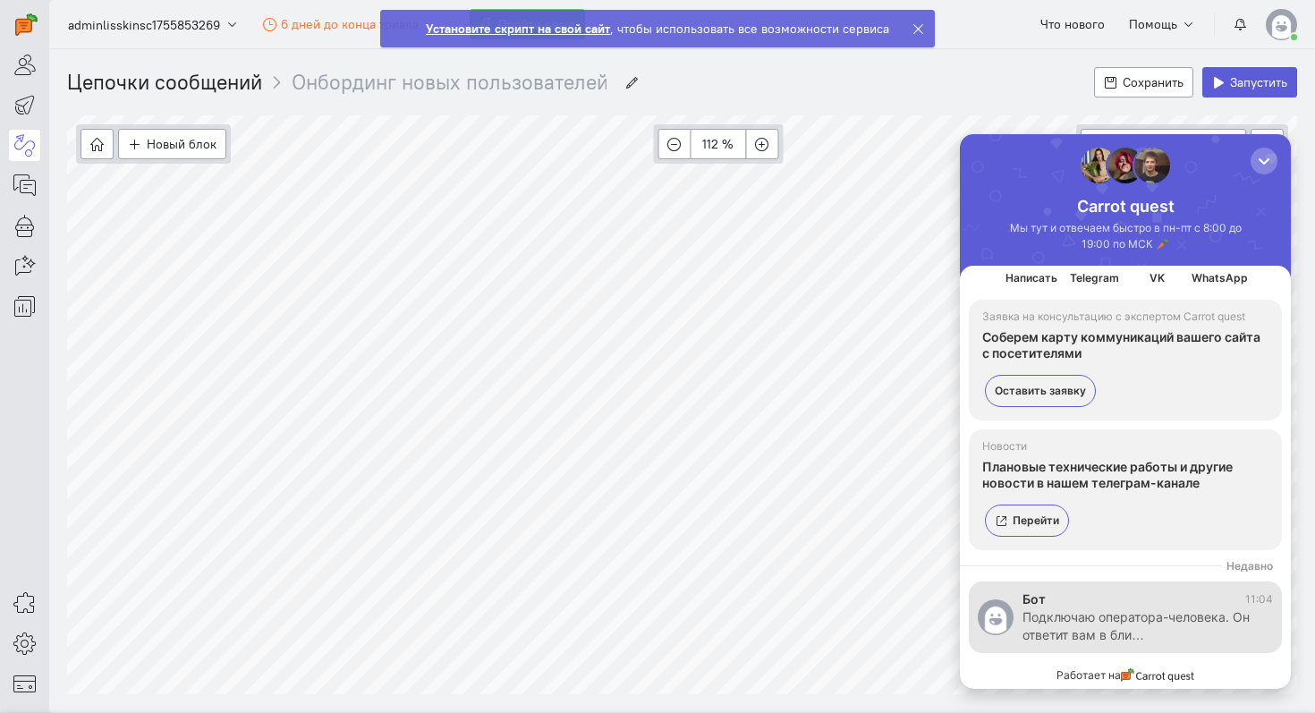
click at [1130, 611] on div "Подключаю оператора-человека. Он ответит вам в бли…" at bounding box center [1138, 626] width 233 height 36
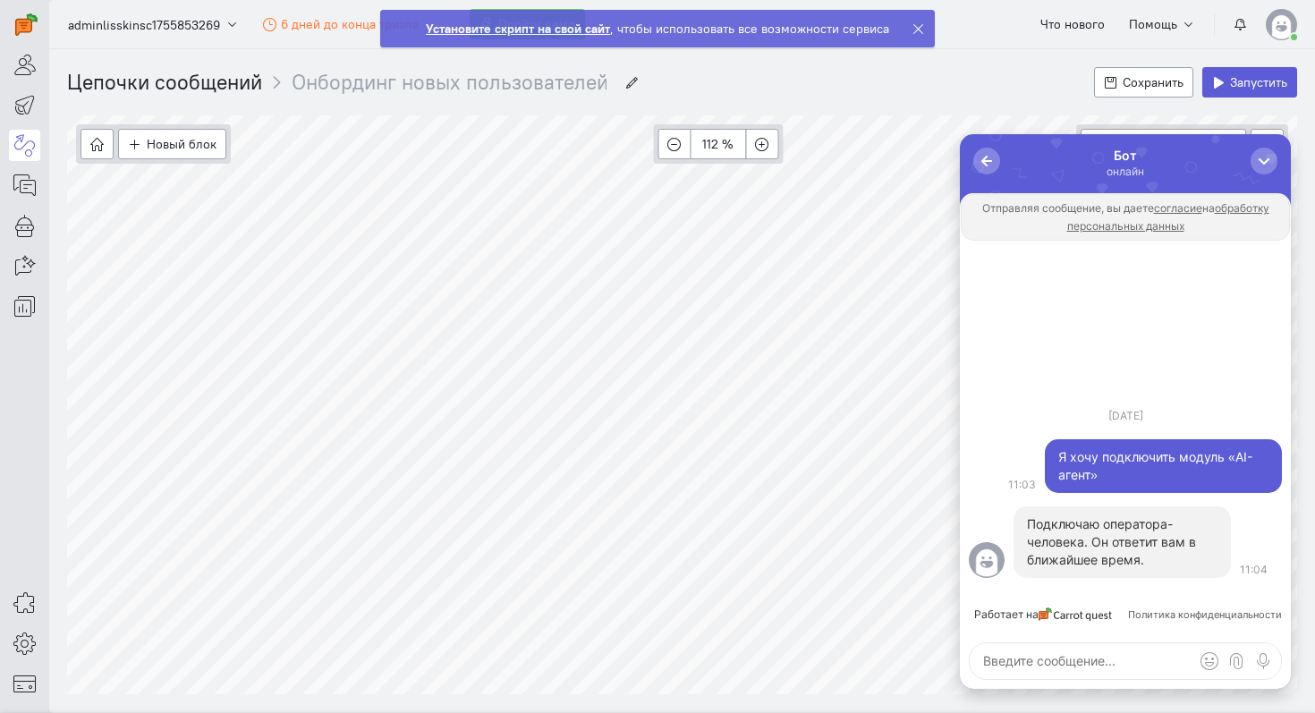
click at [734, 91] on div "Цепочки сообщений Онбординг новых пользователей Онбординг новых пользователей С…" at bounding box center [682, 82] width 1230 height 66
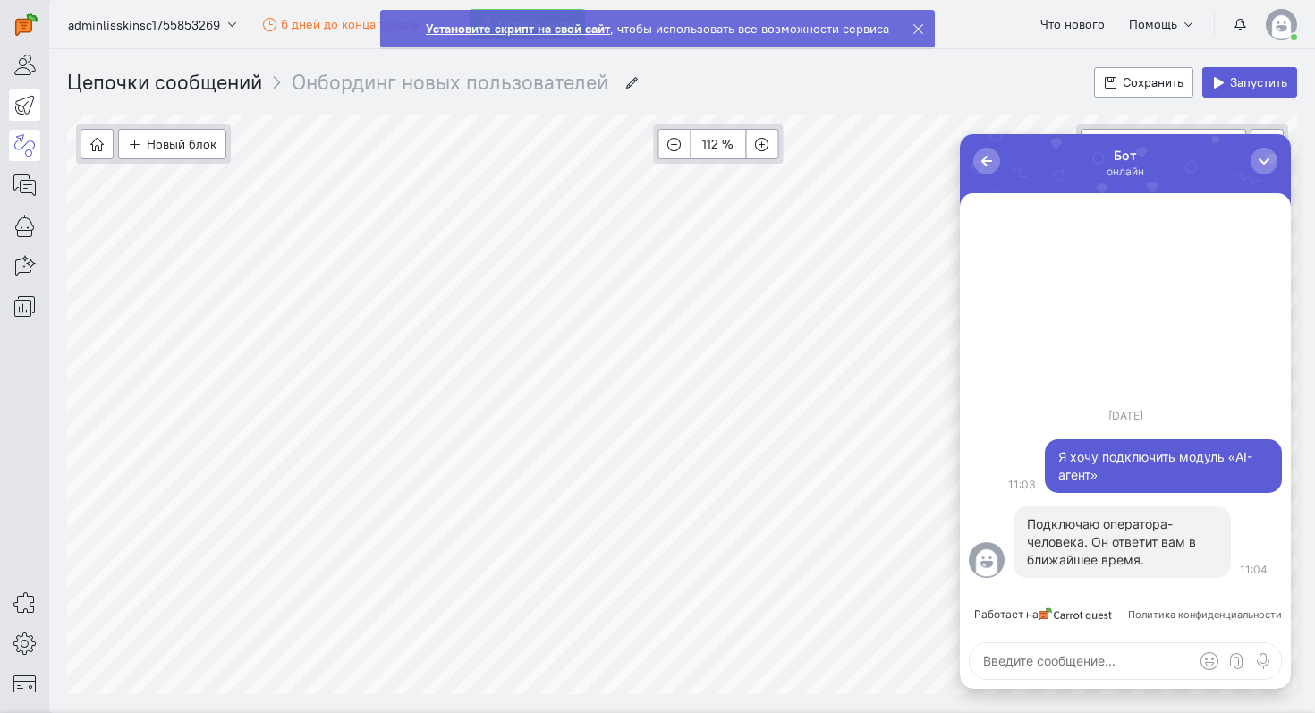
click at [26, 116] on link at bounding box center [24, 104] width 31 height 31
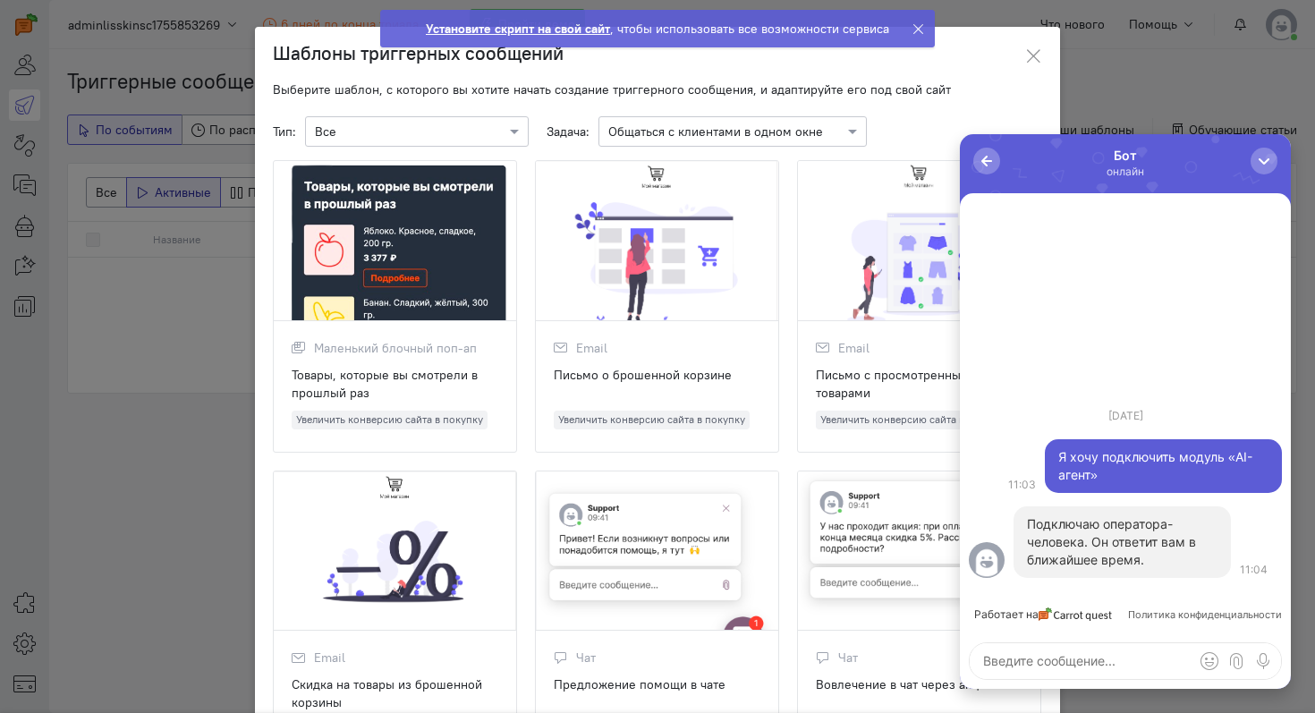
click at [440, 301] on div at bounding box center [395, 241] width 242 height 160
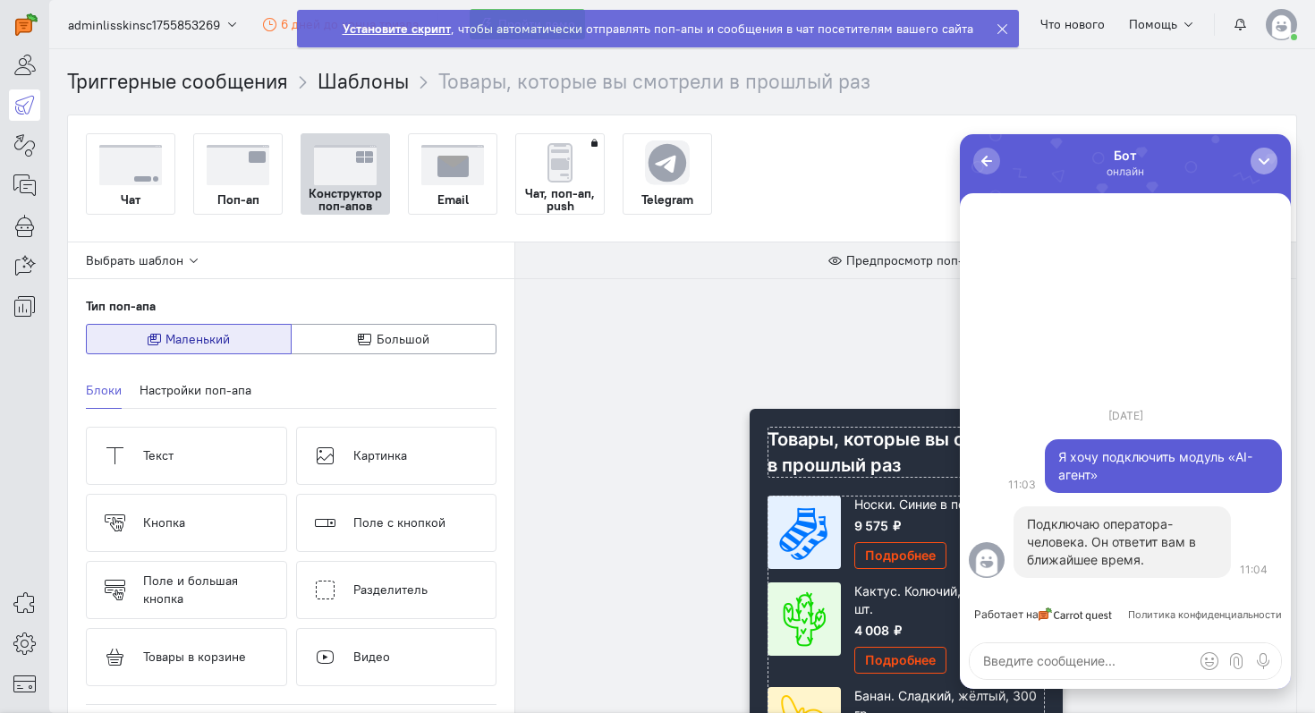
click at [1270, 150] on button "button" at bounding box center [1263, 161] width 27 height 27
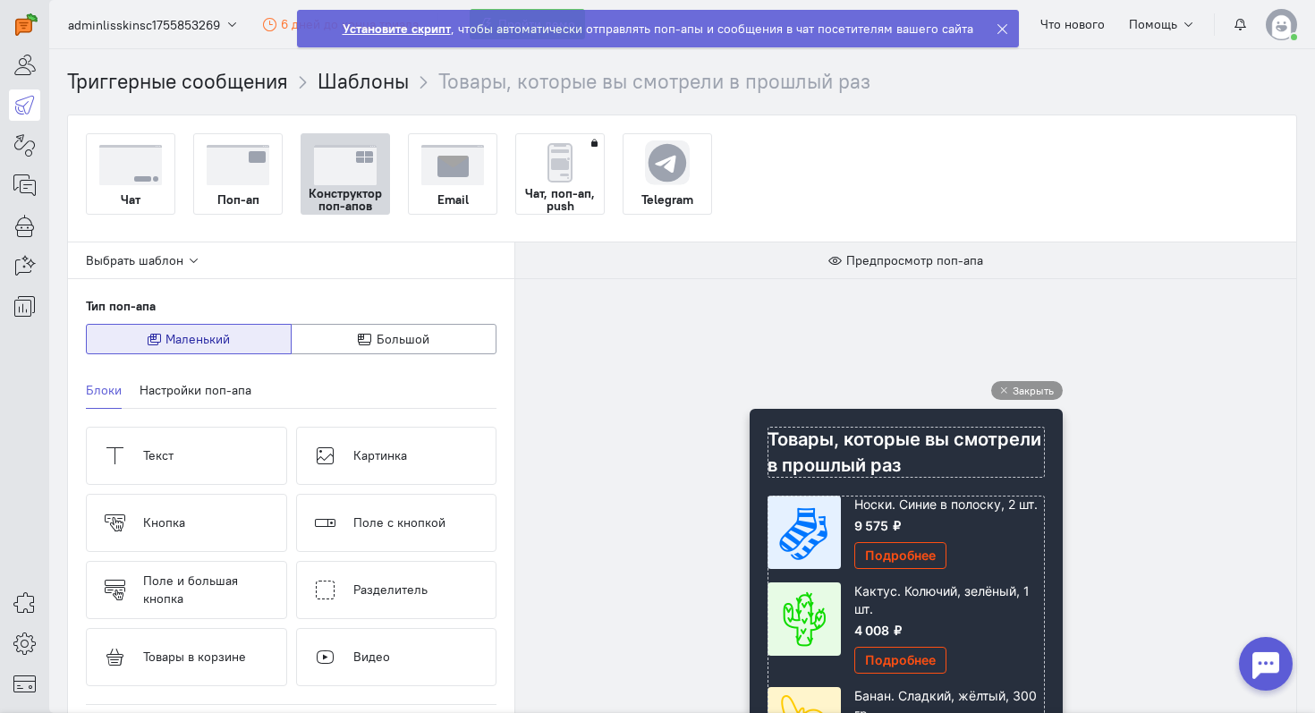
scroll to position [129, 0]
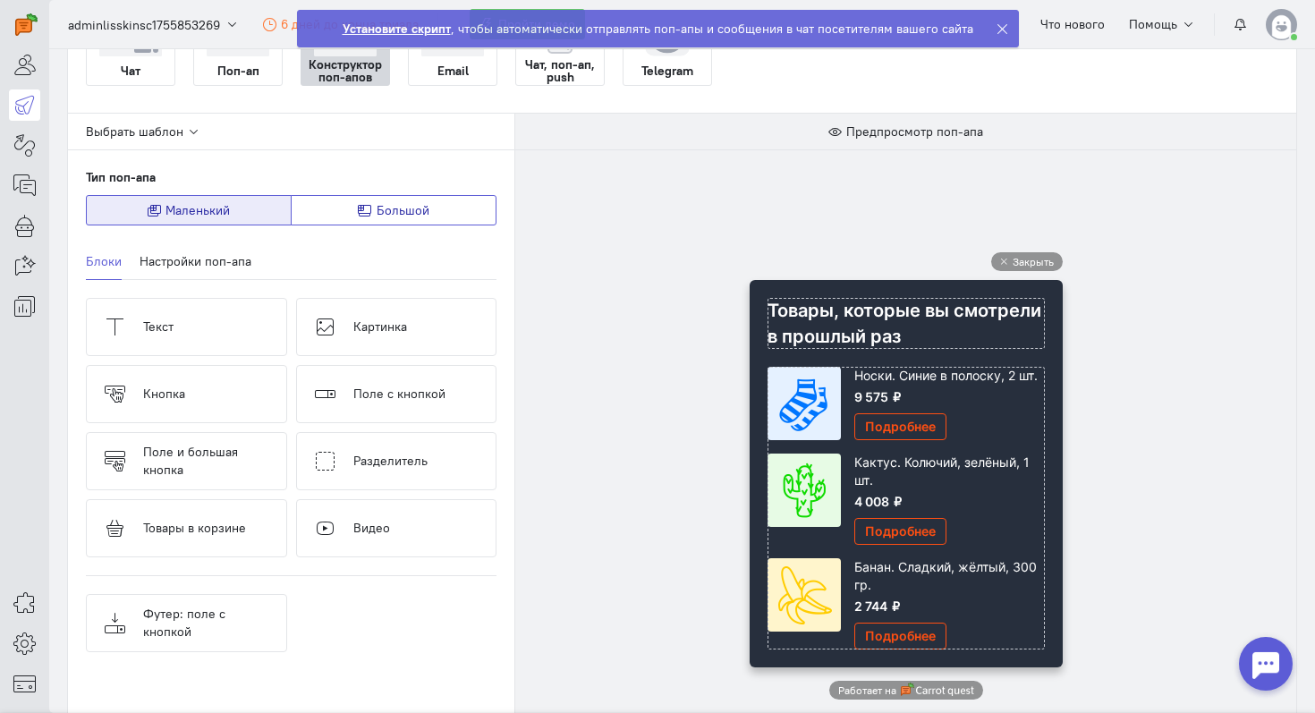
click at [405, 224] on button "Большой" at bounding box center [394, 210] width 206 height 30
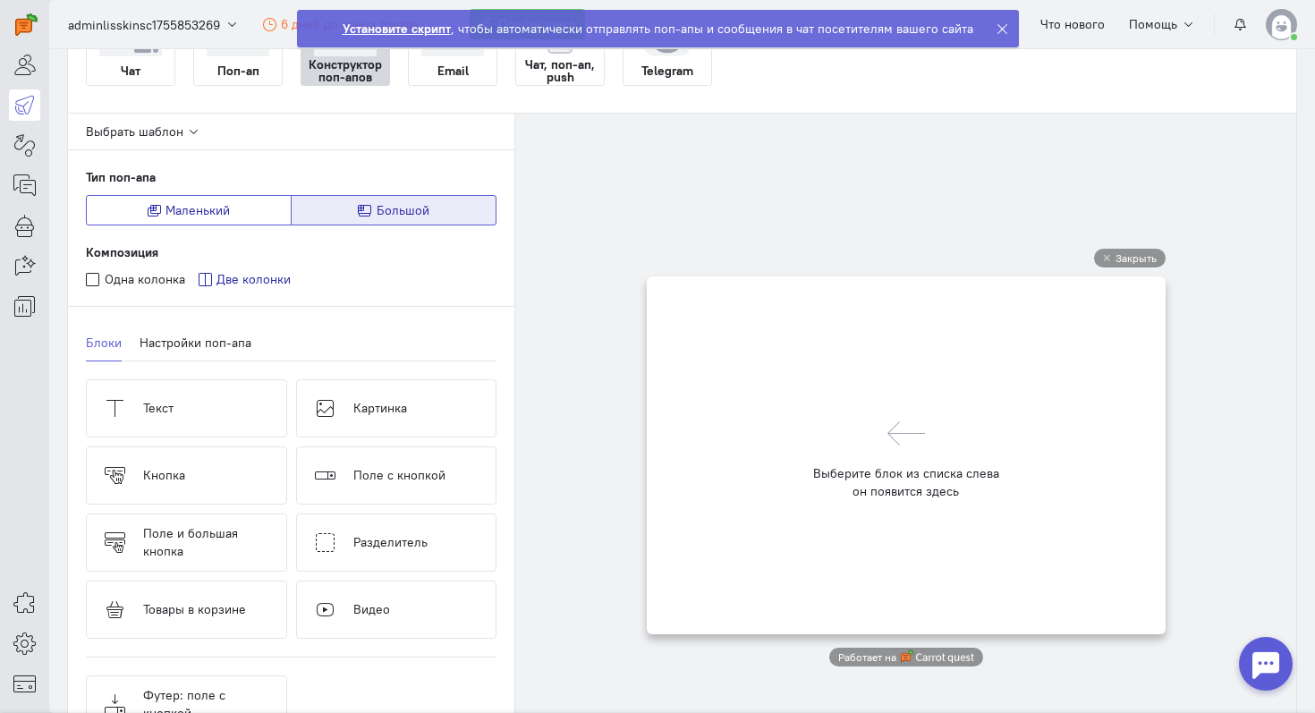
click at [231, 221] on button "Маленький" at bounding box center [189, 210] width 206 height 30
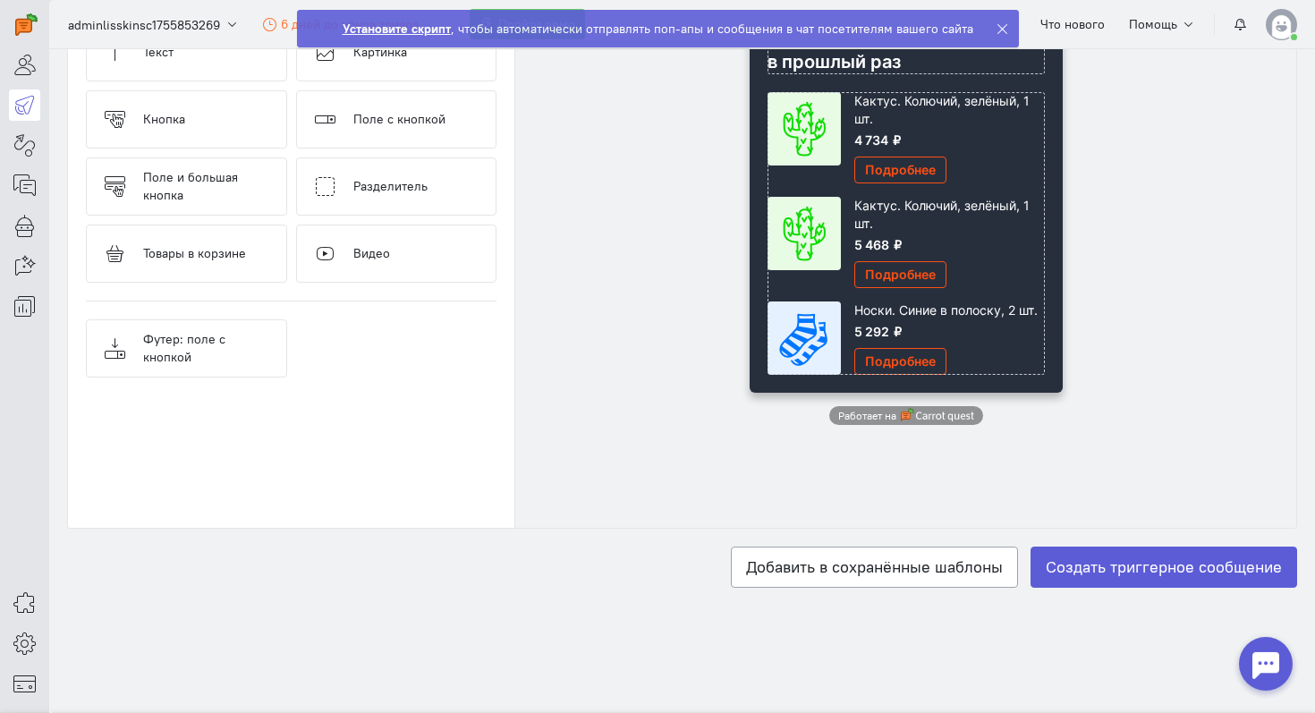
scroll to position [0, 0]
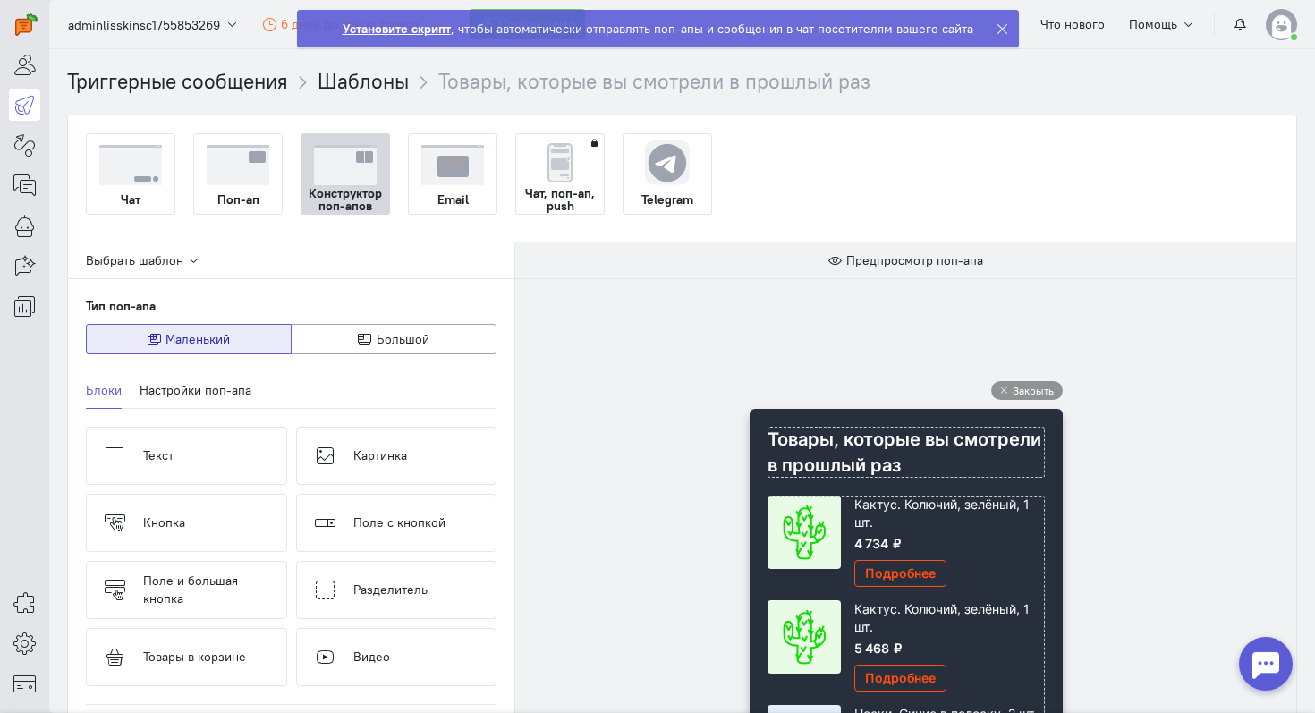
click at [43, 101] on div at bounding box center [24, 161] width 49 height 322
click at [31, 101] on icon at bounding box center [24, 104] width 22 height 21
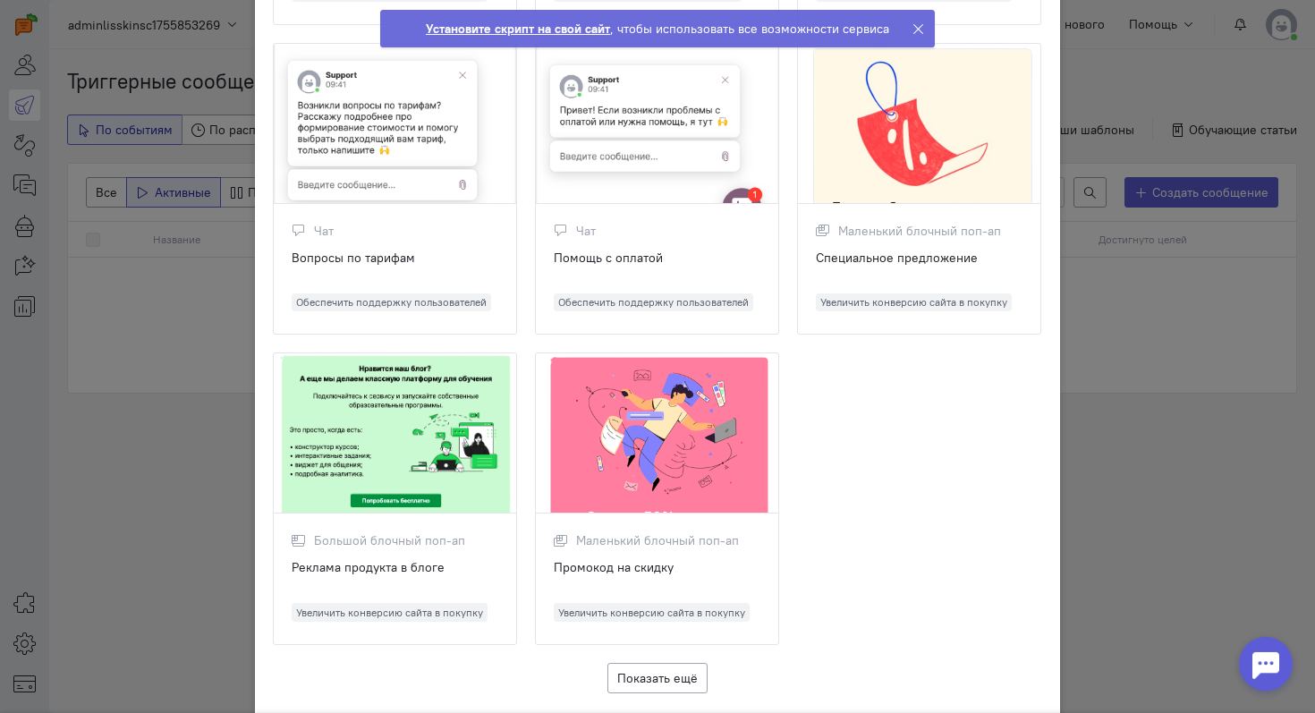
scroll to position [1681, 0]
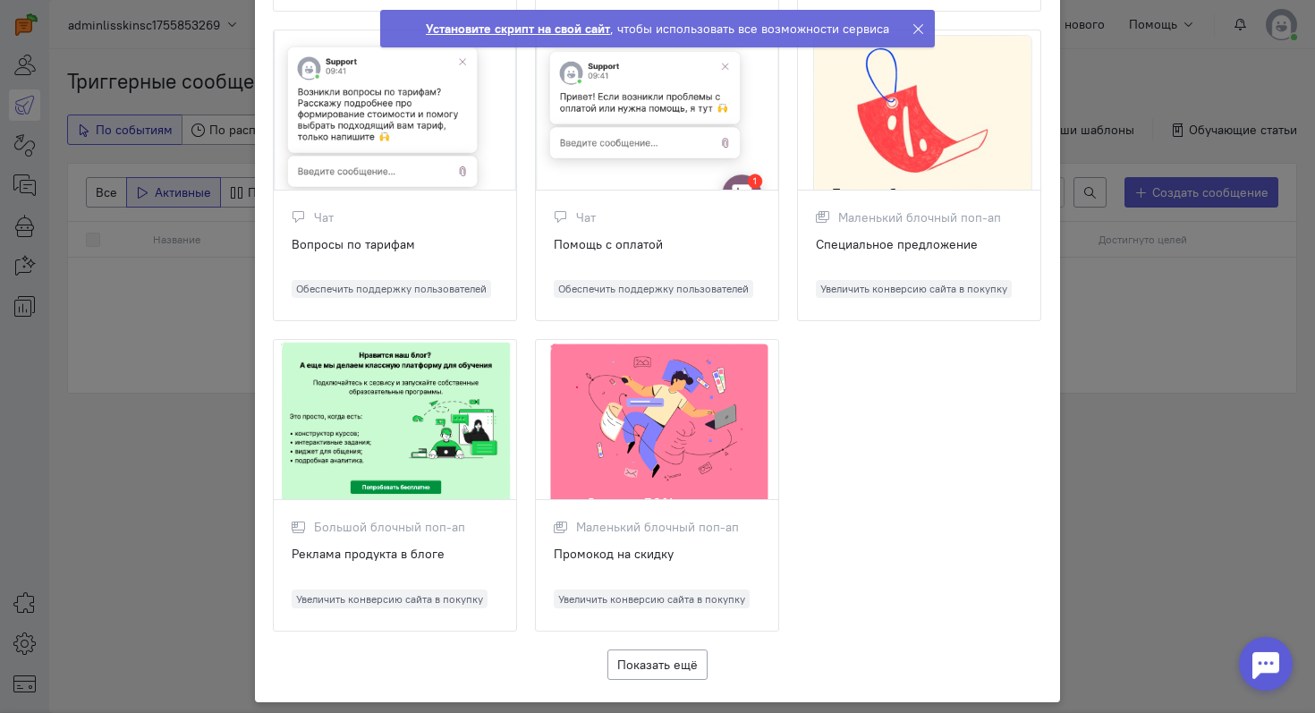
click at [1100, 165] on ngb-modal-window "Шаблоны триггерных сообщений Выберите шаблон, с которого вы хотите начать созда…" at bounding box center [657, 356] width 1315 height 713
